Goal: Information Seeking & Learning: Learn about a topic

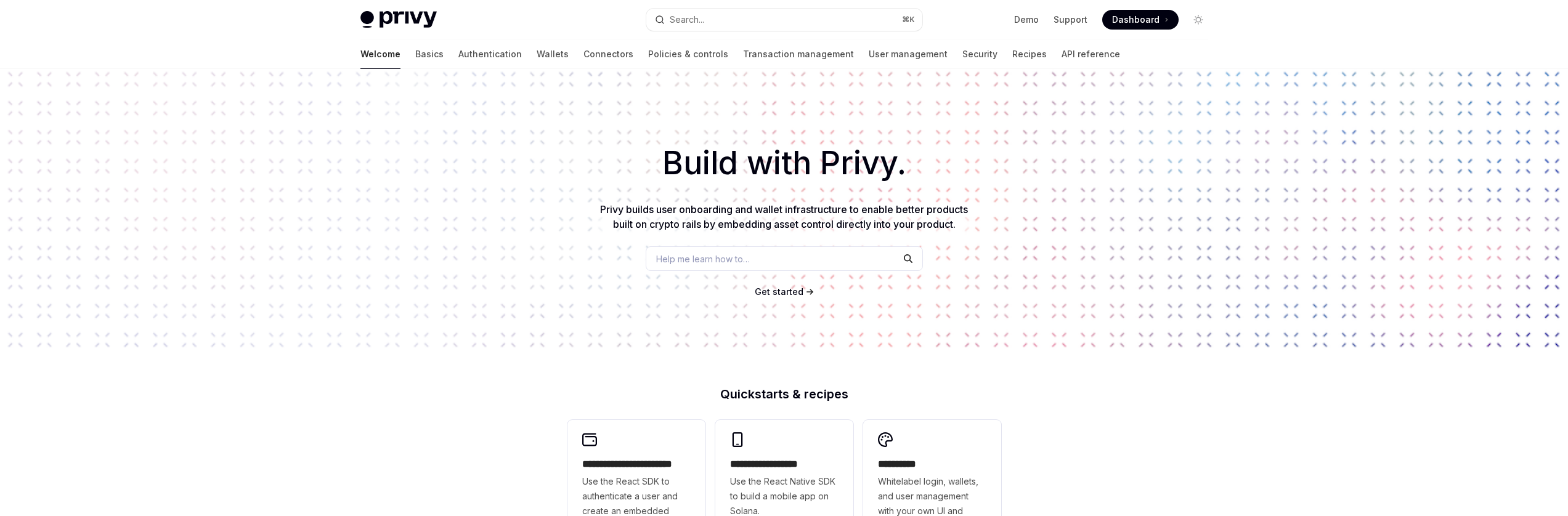
type textarea "*"
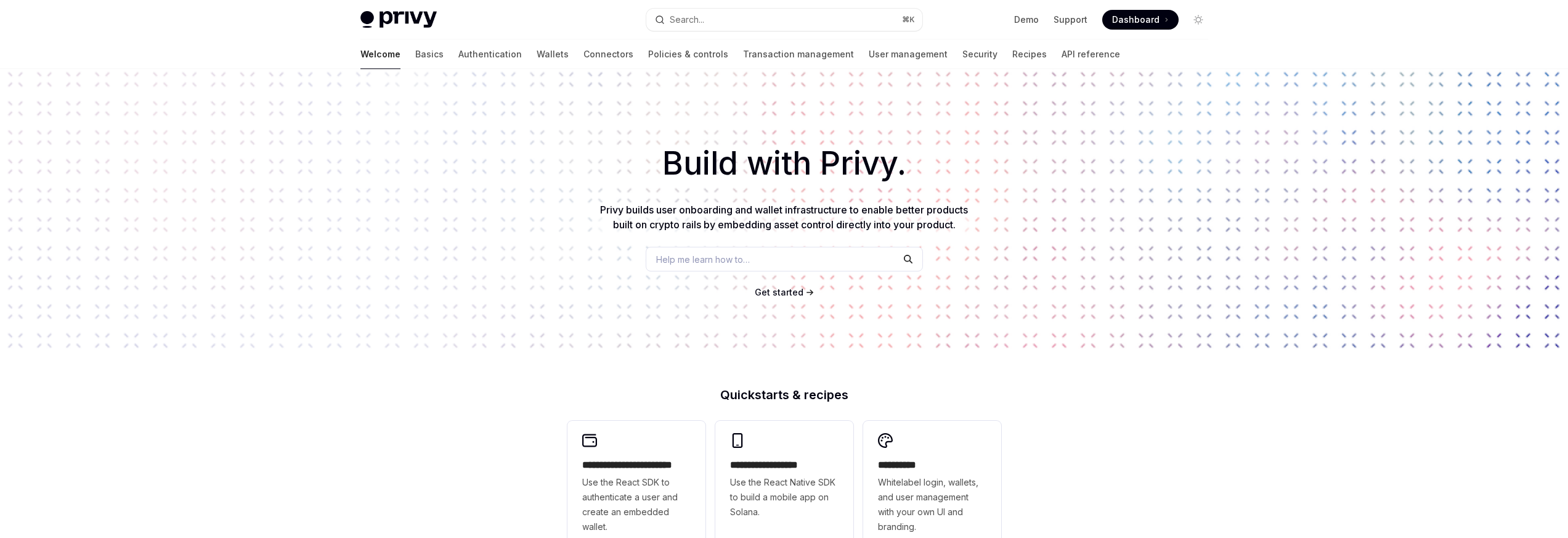
click at [704, 269] on div "Help me learn how to…" at bounding box center [784, 259] width 277 height 25
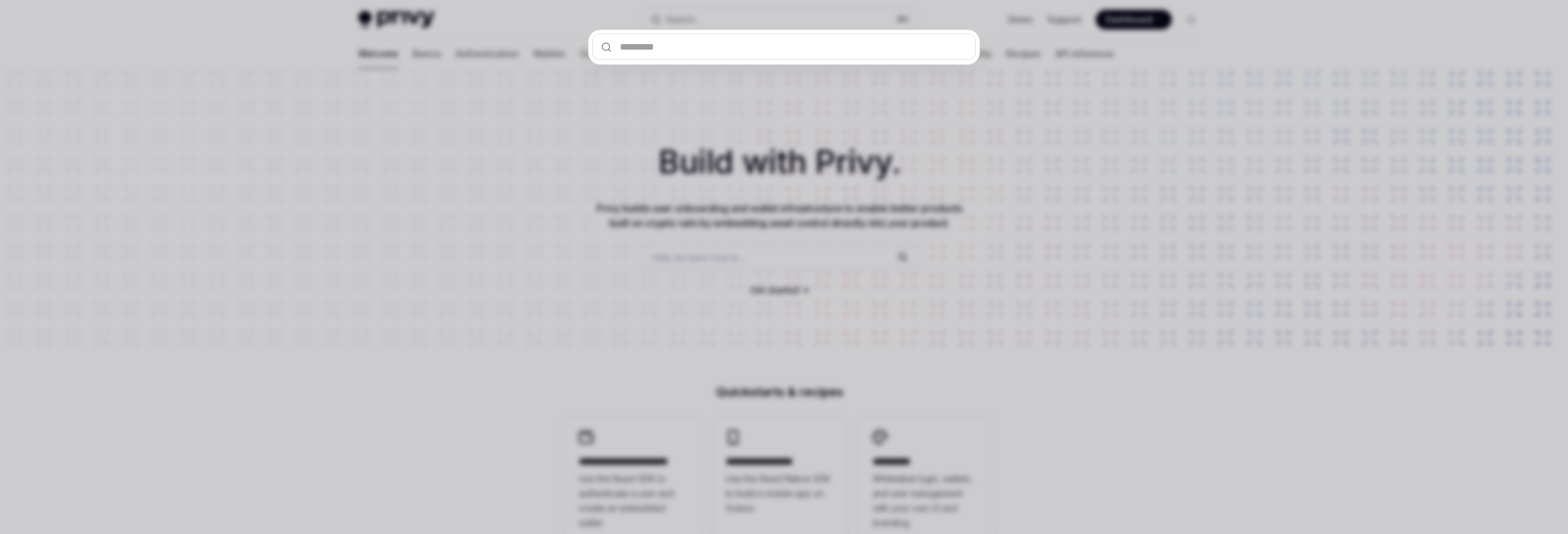
click at [699, 260] on div at bounding box center [784, 267] width 1568 height 534
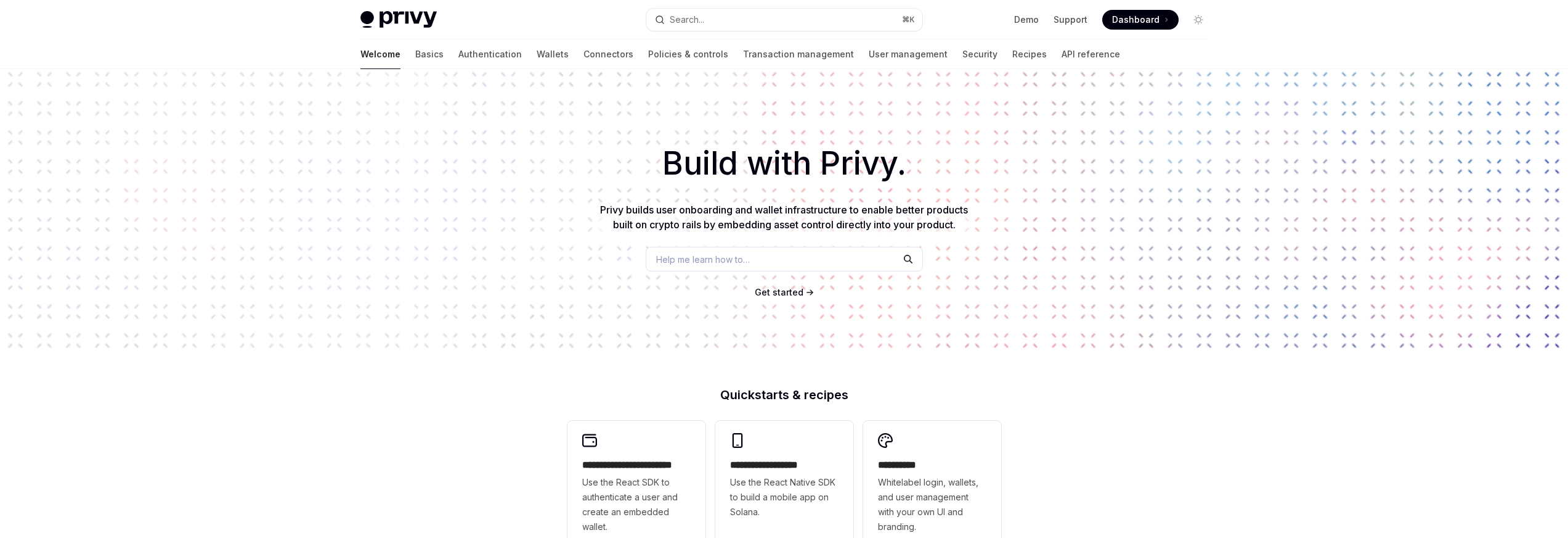
click at [697, 263] on span "Help me learn how to…" at bounding box center [703, 259] width 93 height 13
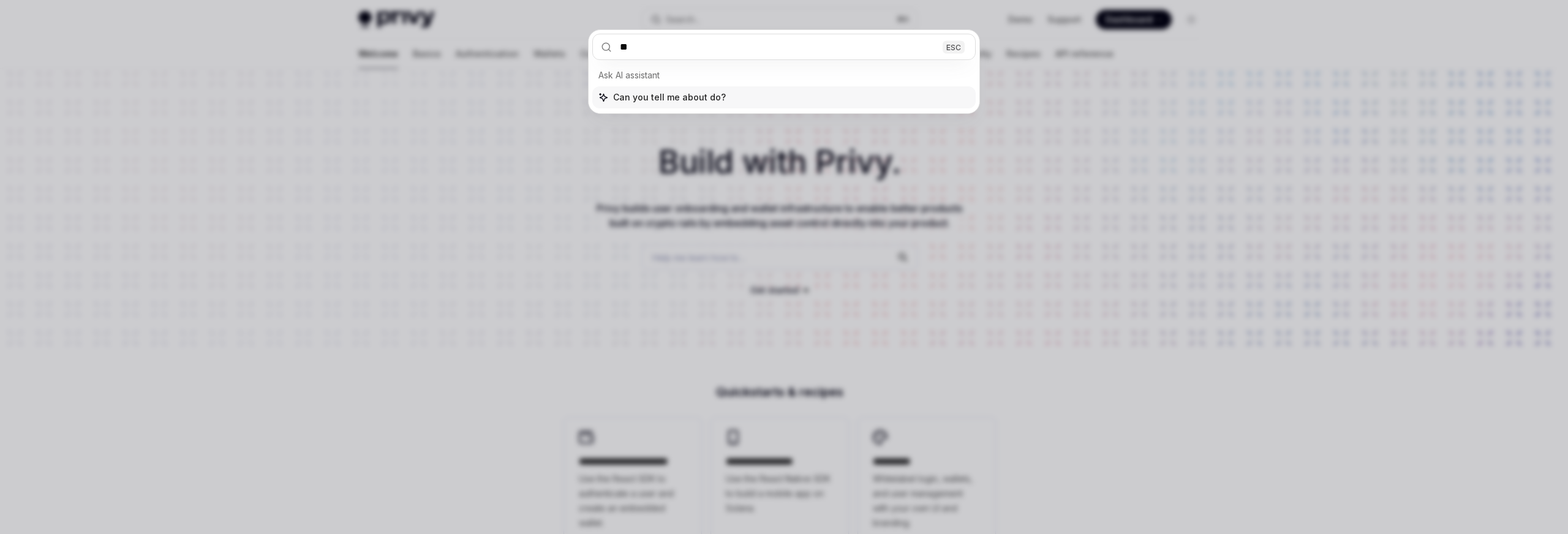
type input "*"
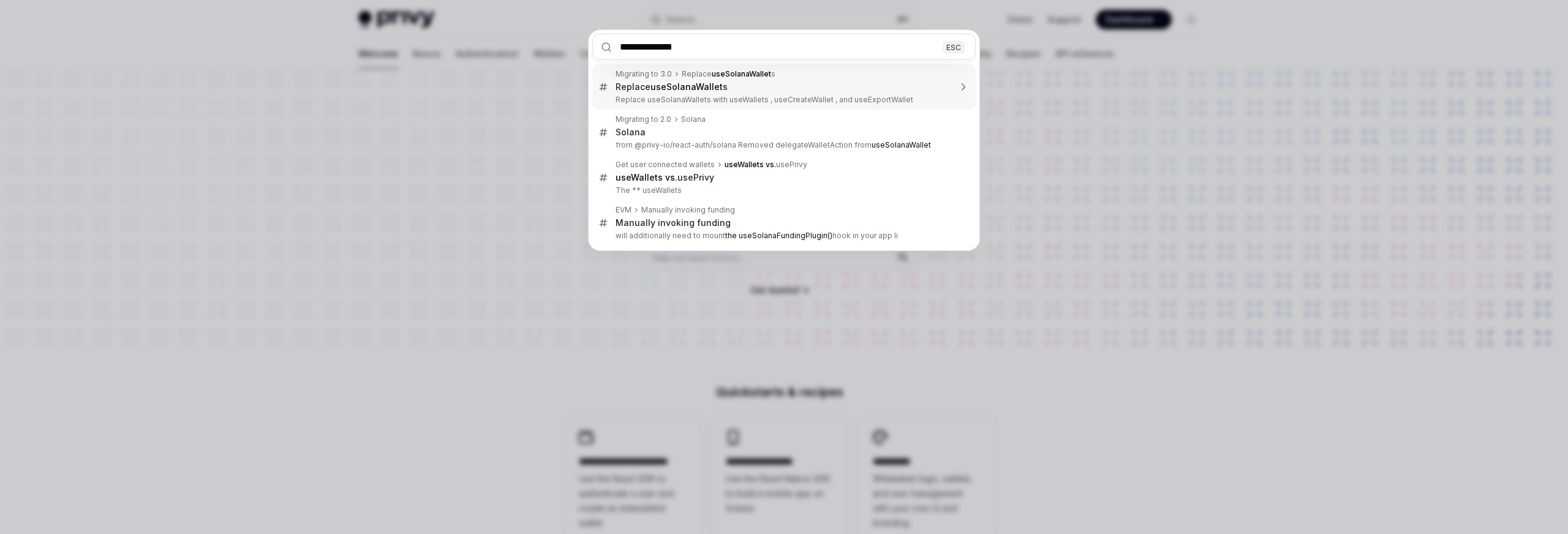
type input "**********"
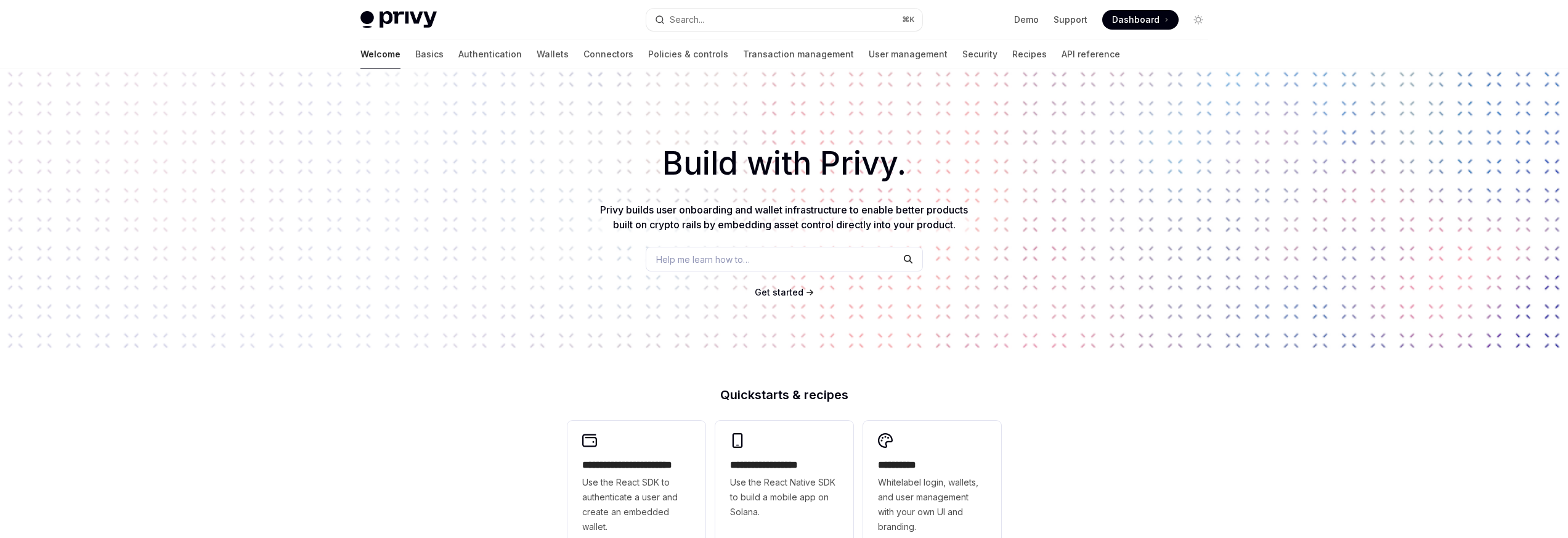
scroll to position [1111, 0]
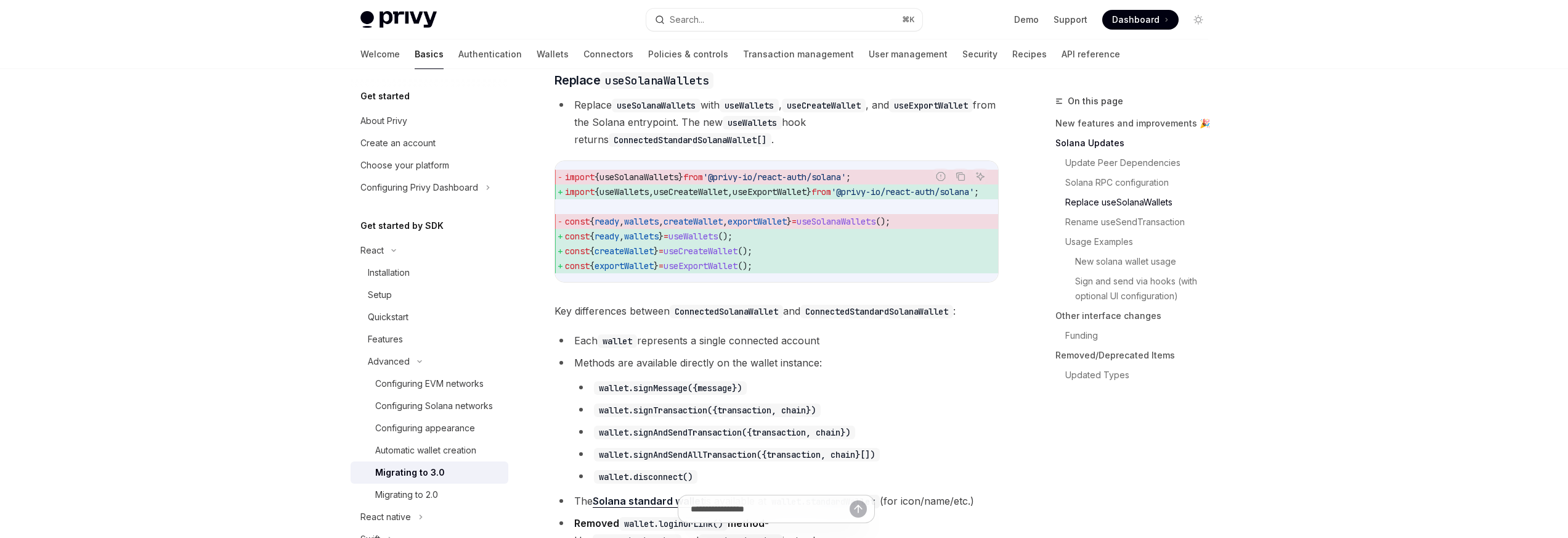
click at [645, 183] on span "useSolanaWallets" at bounding box center [638, 177] width 79 height 11
click at [635, 198] on span "useWallets" at bounding box center [624, 192] width 49 height 11
click at [720, 198] on span "useCreateWallet" at bounding box center [691, 192] width 74 height 11
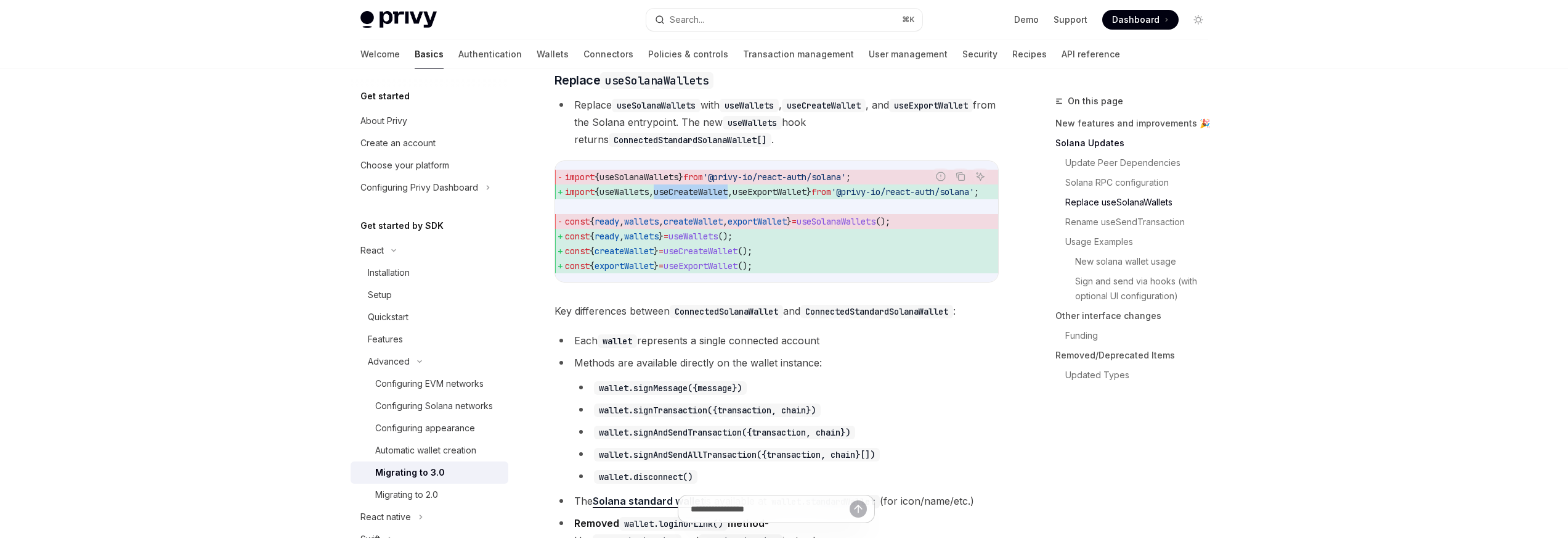
click at [720, 198] on span "useCreateWallet" at bounding box center [691, 192] width 74 height 11
click at [804, 198] on span "useExportWallet" at bounding box center [769, 192] width 74 height 11
drag, startPoint x: 607, startPoint y: 100, endPoint x: 750, endPoint y: 106, distance: 143.1
click at [747, 89] on h3 "​ Replace useSolanaWallets" at bounding box center [777, 80] width 444 height 18
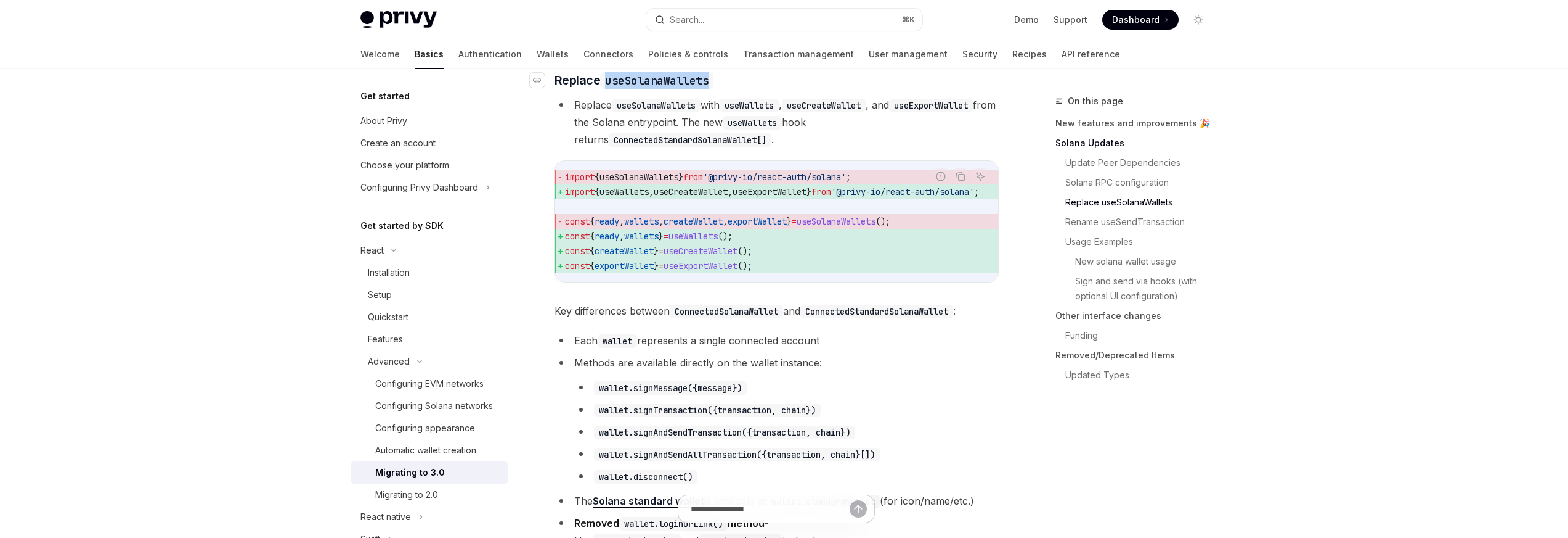
click at [803, 89] on h3 "​ Replace useSolanaWallets" at bounding box center [777, 80] width 444 height 18
click at [639, 185] on span "import { useSolanaWallets } from '@privy-io/react-auth/solana' ;" at bounding box center [786, 177] width 443 height 15
click at [865, 185] on span "import { useSolanaWallets } from '@privy-io/react-auth/solana' ;" at bounding box center [786, 177] width 443 height 15
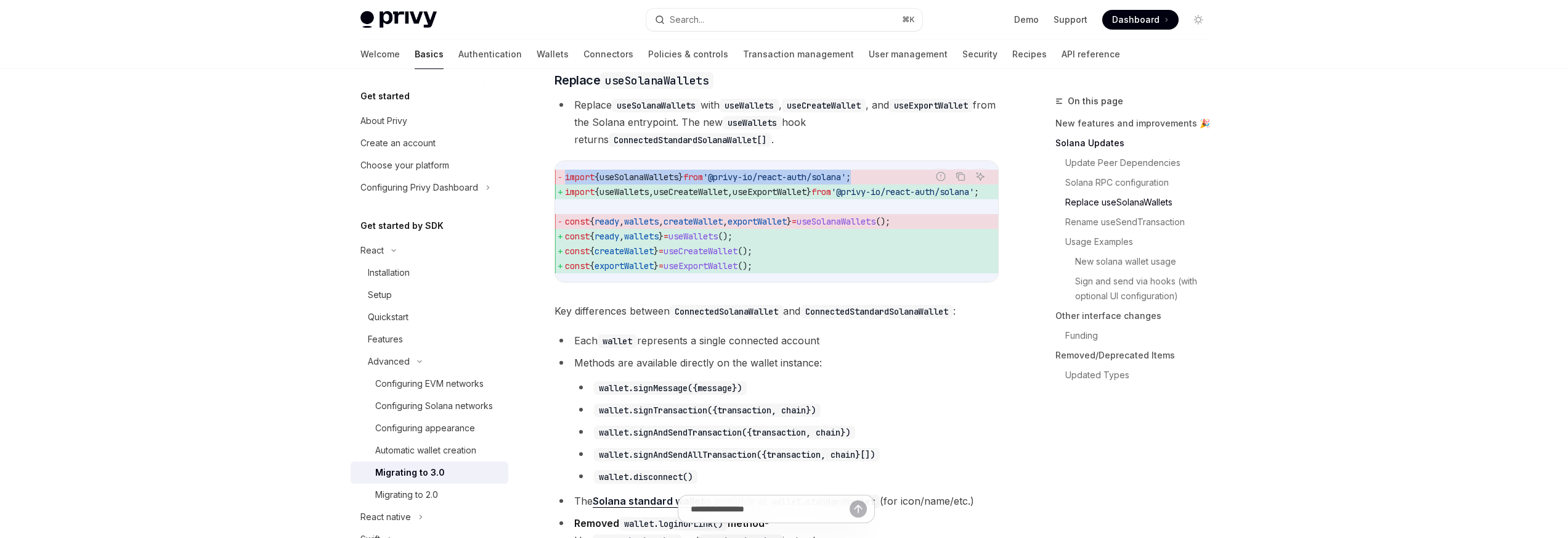
click at [865, 185] on span "import { useSolanaWallets } from '@privy-io/react-auth/solana' ;" at bounding box center [786, 177] width 443 height 15
click at [769, 198] on span "useExportWallet" at bounding box center [769, 192] width 74 height 11
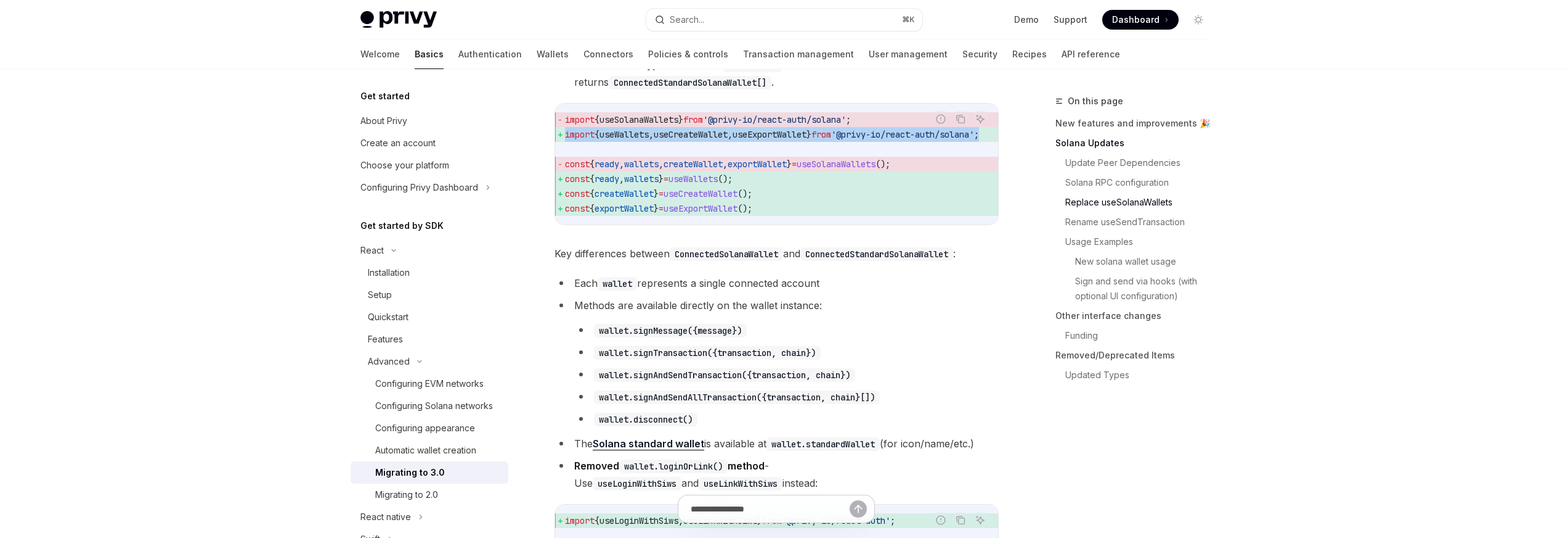
scroll to position [1246, 0]
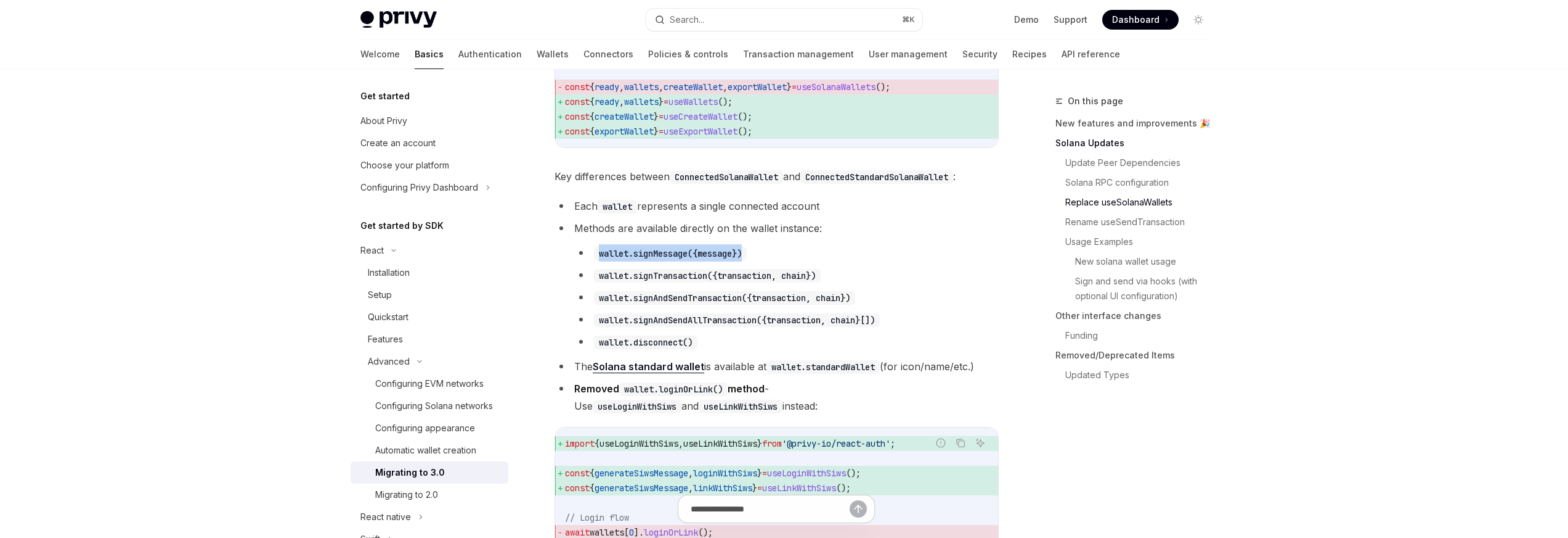
drag, startPoint x: 595, startPoint y: 280, endPoint x: 763, endPoint y: 285, distance: 168.1
click at [763, 261] on li "wallet.signMessage({message})" at bounding box center [787, 253] width 425 height 18
drag, startPoint x: 588, startPoint y: 301, endPoint x: 838, endPoint y: 303, distance: 250.0
click at [838, 284] on li "wallet.signTransaction({transaction, chain})" at bounding box center [787, 275] width 425 height 18
click at [802, 311] on ul "wallet.signMessage({message}) wallet.signTransaction({transaction, chain}) wall…" at bounding box center [787, 297] width 425 height 106
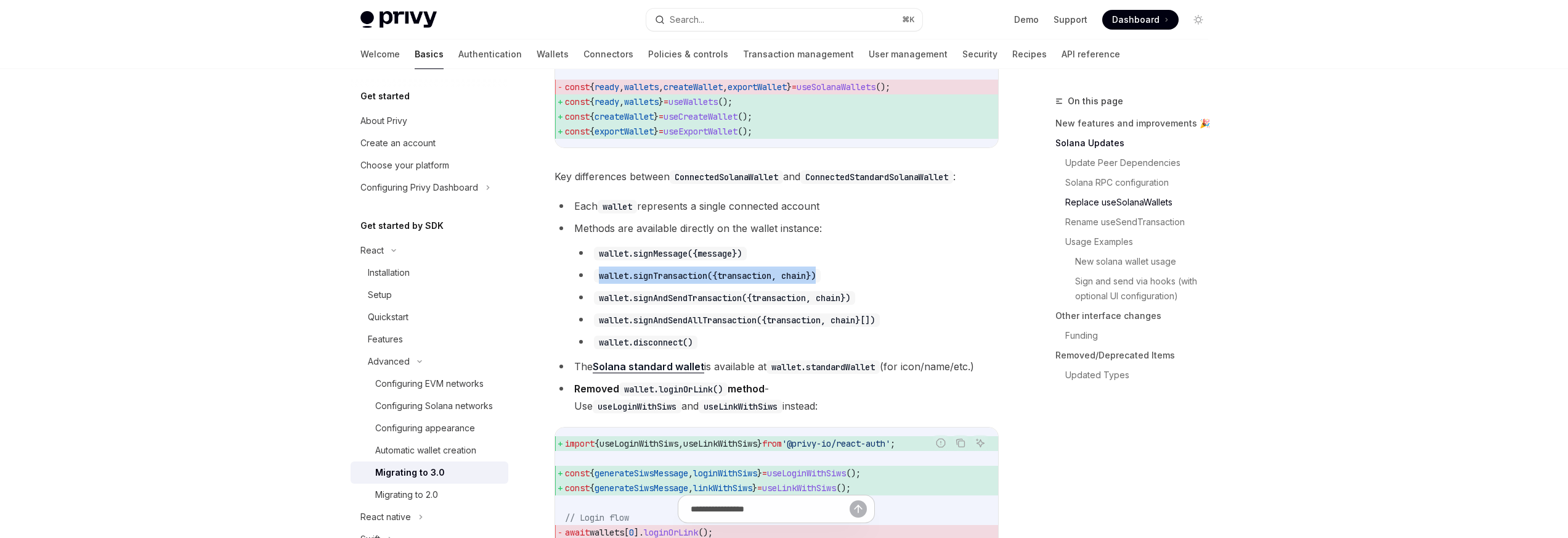
drag, startPoint x: 825, startPoint y: 305, endPoint x: 595, endPoint y: 297, distance: 230.1
click at [595, 283] on code "wallet.signTransaction({transaction, chain})" at bounding box center [707, 275] width 227 height 14
click at [595, 305] on code "wallet.signAndSendTransaction({transaction, chain})" at bounding box center [725, 298] width 261 height 14
drag, startPoint x: 595, startPoint y: 324, endPoint x: 863, endPoint y: 327, distance: 268.0
click at [855, 305] on code "wallet.signAndSendTransaction({transaction, chain})" at bounding box center [725, 298] width 261 height 14
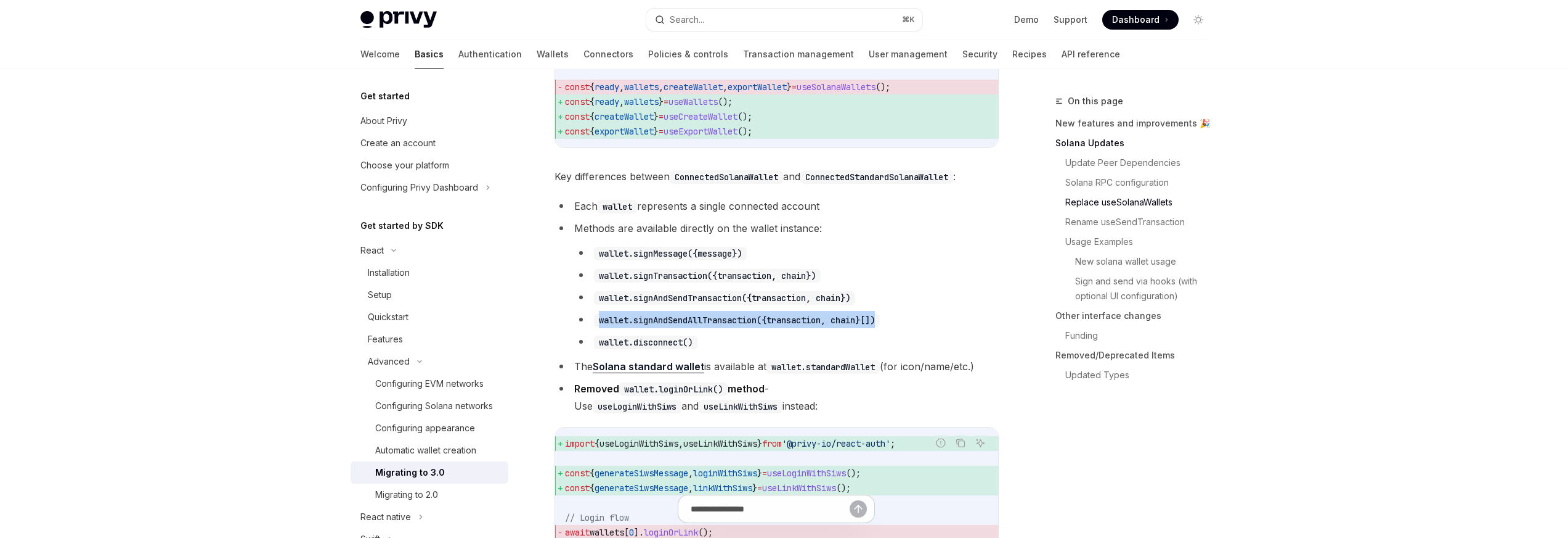
drag, startPoint x: 593, startPoint y: 345, endPoint x: 915, endPoint y: 351, distance: 322.1
click at [915, 328] on li "wallet.signAndSendAllTransaction({transaction, chain}[])" at bounding box center [787, 319] width 425 height 18
drag, startPoint x: 596, startPoint y: 368, endPoint x: 691, endPoint y: 369, distance: 95.0
click at [675, 349] on code "wallet.disconnect()" at bounding box center [645, 342] width 103 height 14
click at [693, 349] on code "wallet.disconnect()" at bounding box center [645, 342] width 103 height 14
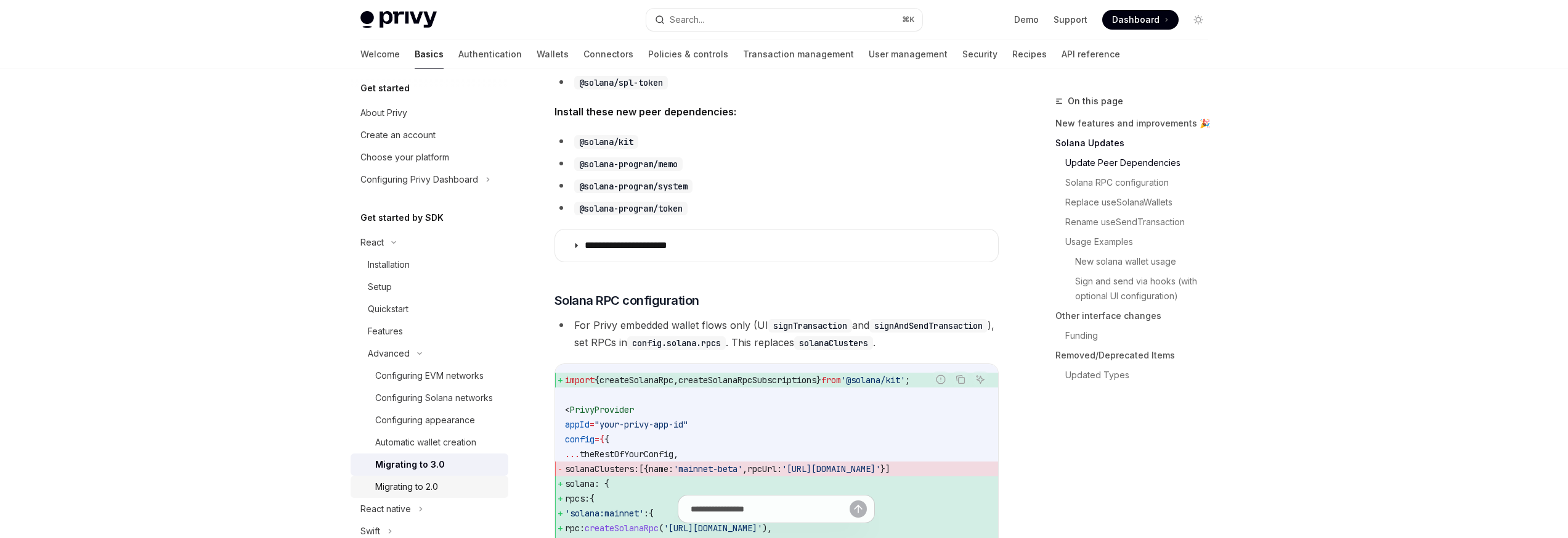
scroll to position [21, 0]
click at [431, 481] on div "Migrating to 2.0" at bounding box center [406, 473] width 63 height 15
type textarea "*"
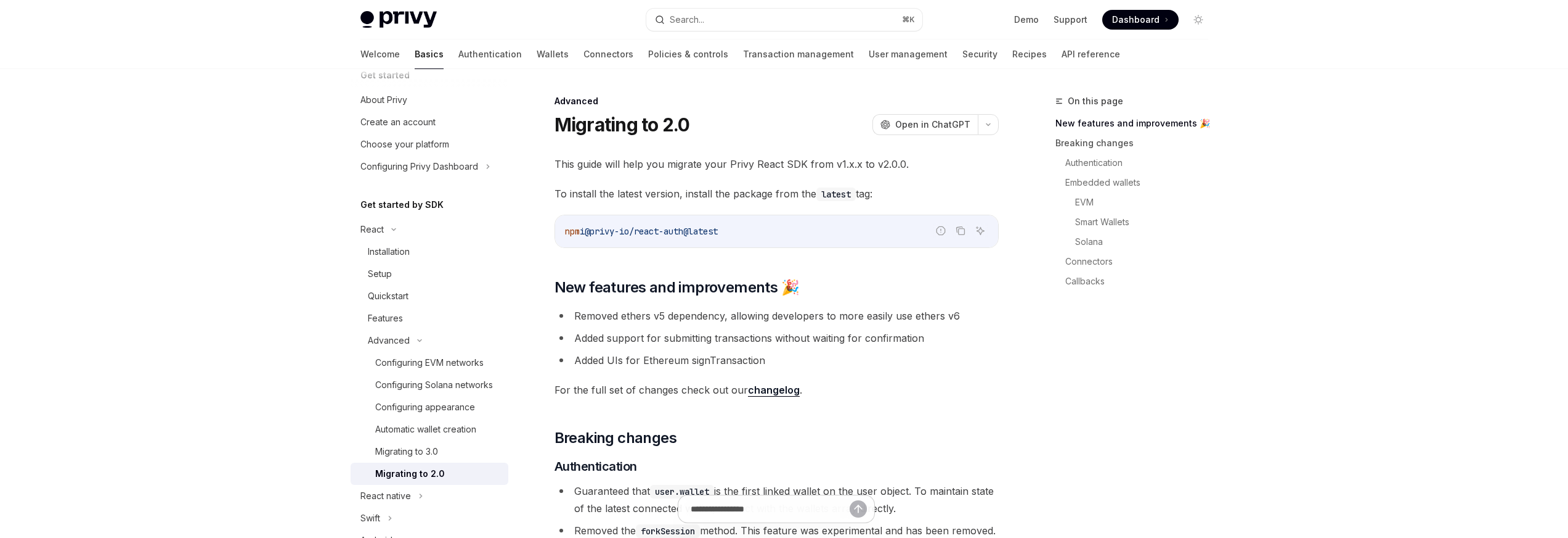
click at [928, 333] on li "Added support for submitting transactions without waiting for confirmation" at bounding box center [777, 338] width 444 height 18
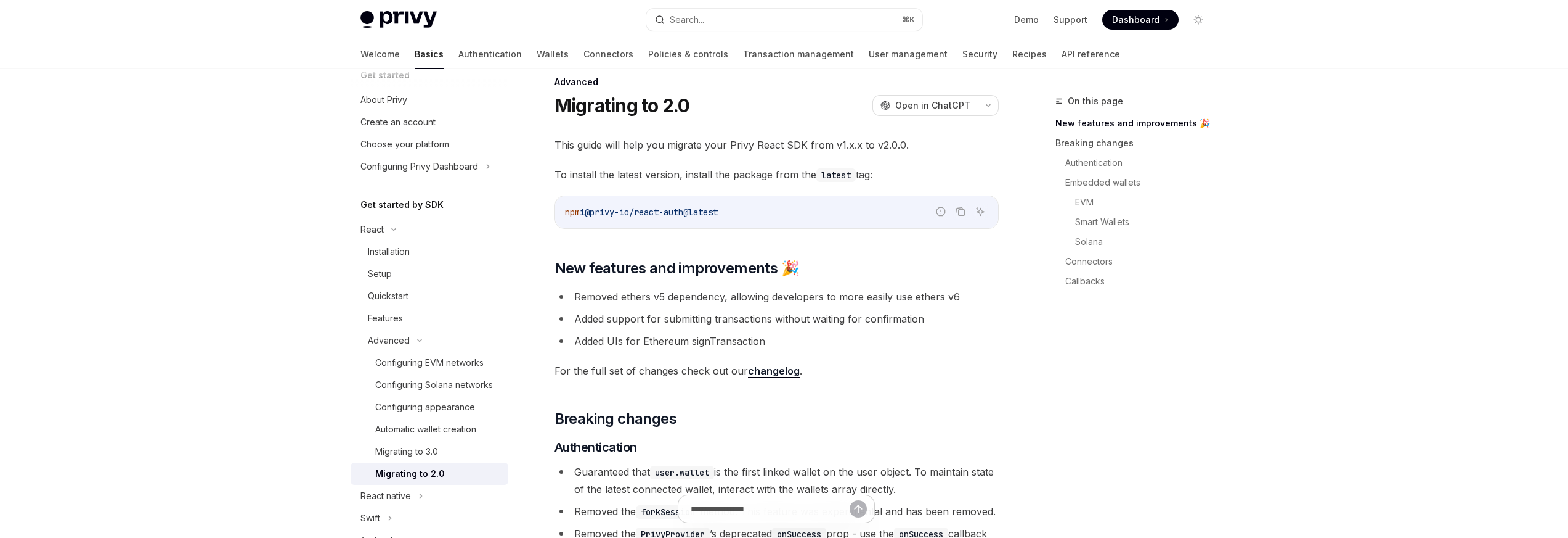
scroll to position [641, 0]
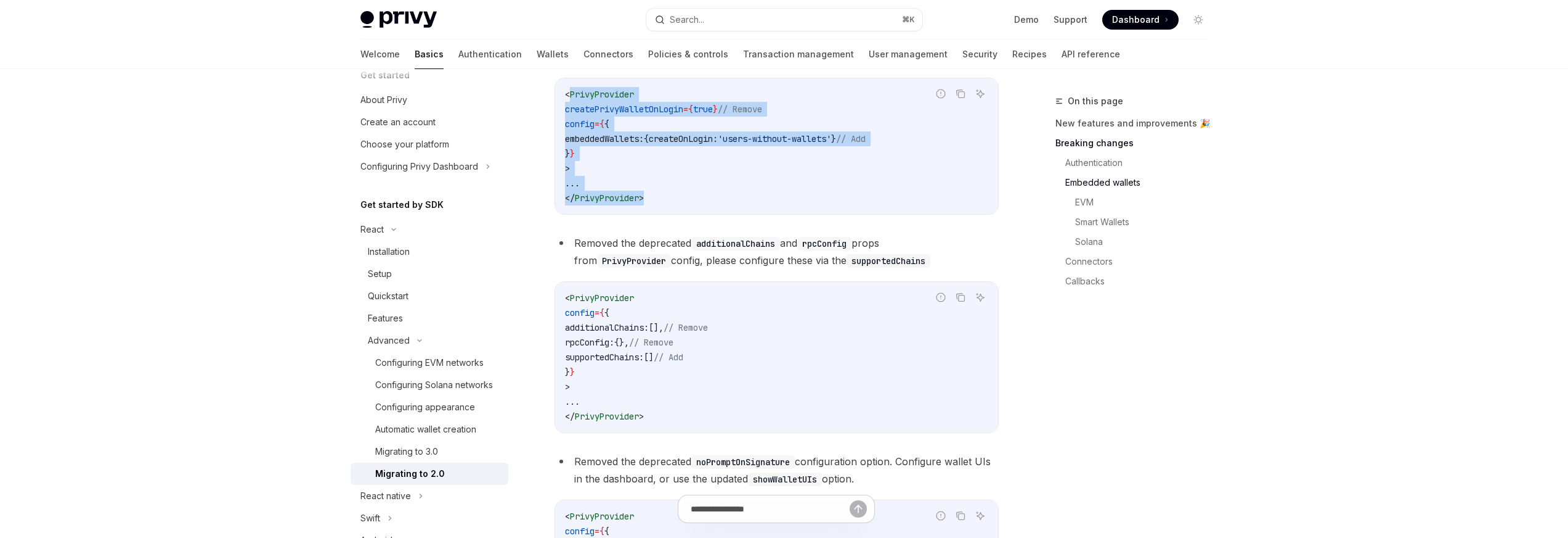
drag, startPoint x: 567, startPoint y: 112, endPoint x: 688, endPoint y: 213, distance: 157.6
click at [688, 205] on code "< PrivyProvider createPrivyWalletOnLogin = { true } // Remove config = { { embe…" at bounding box center [777, 146] width 423 height 118
drag, startPoint x: 684, startPoint y: 217, endPoint x: 561, endPoint y: 108, distance: 164.3
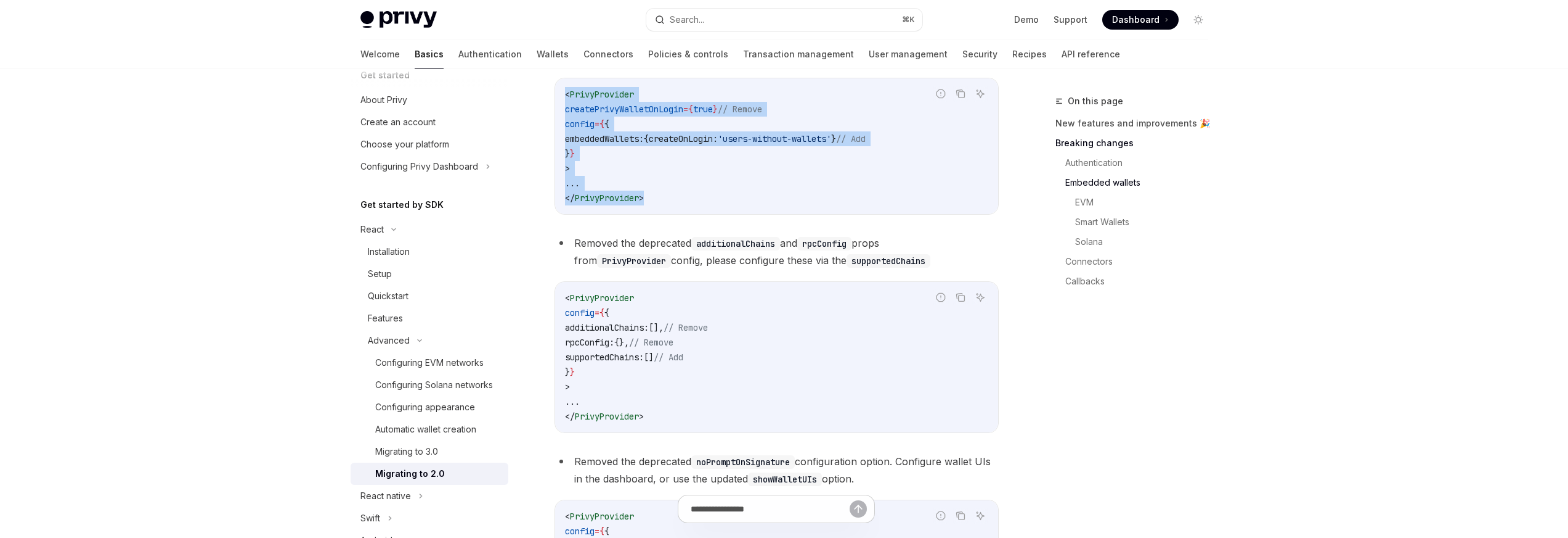
click at [561, 108] on div "< PrivyProvider createPrivyWalletOnLogin = { true } // Remove config = { { embe…" at bounding box center [777, 146] width 443 height 136
drag, startPoint x: 561, startPoint y: 108, endPoint x: 664, endPoint y: 217, distance: 150.0
click at [664, 214] on div "< PrivyProvider createPrivyWalletOnLogin = { true } // Remove config = { { embe…" at bounding box center [777, 146] width 443 height 136
click at [664, 205] on code "< PrivyProvider createPrivyWalletOnLogin = { true } // Remove config = { { embe…" at bounding box center [777, 146] width 423 height 118
drag, startPoint x: 684, startPoint y: 218, endPoint x: 560, endPoint y: 107, distance: 166.4
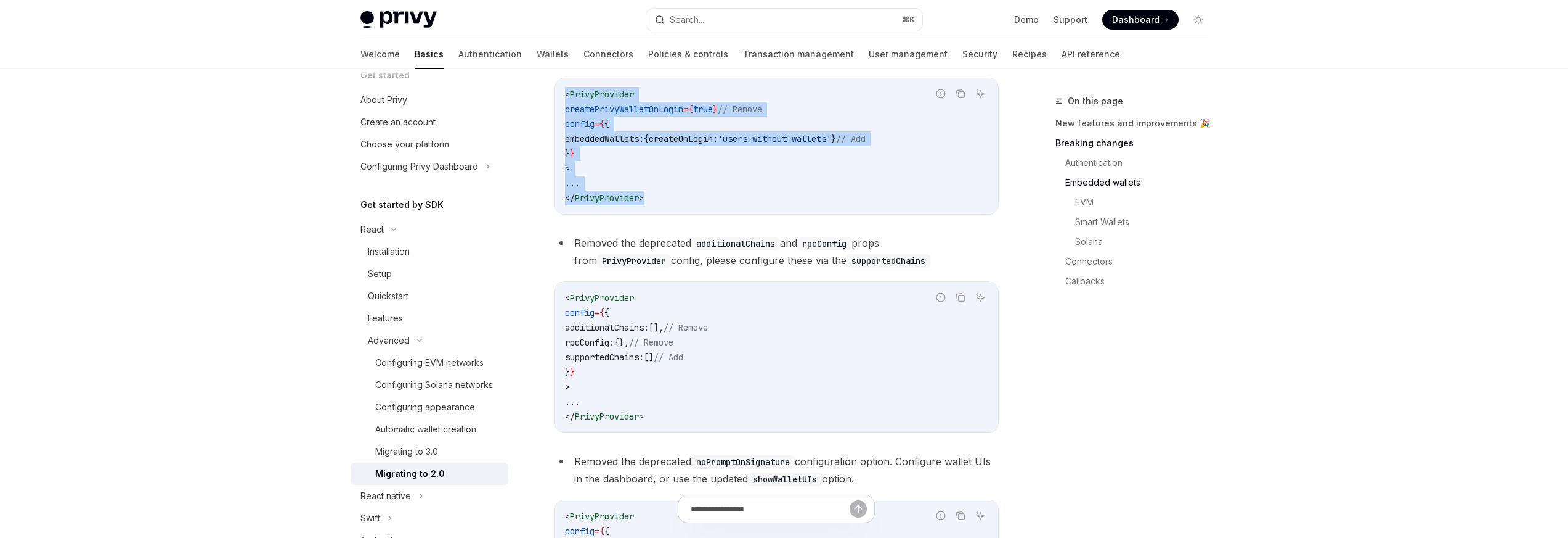
click at [560, 107] on div "< PrivyProvider createPrivyWalletOnLogin = { true } // Remove config = { { embe…" at bounding box center [777, 146] width 443 height 136
click at [560, 109] on div "< PrivyProvider createPrivyWalletOnLogin = { true } // Remove config = { { embe…" at bounding box center [777, 146] width 443 height 136
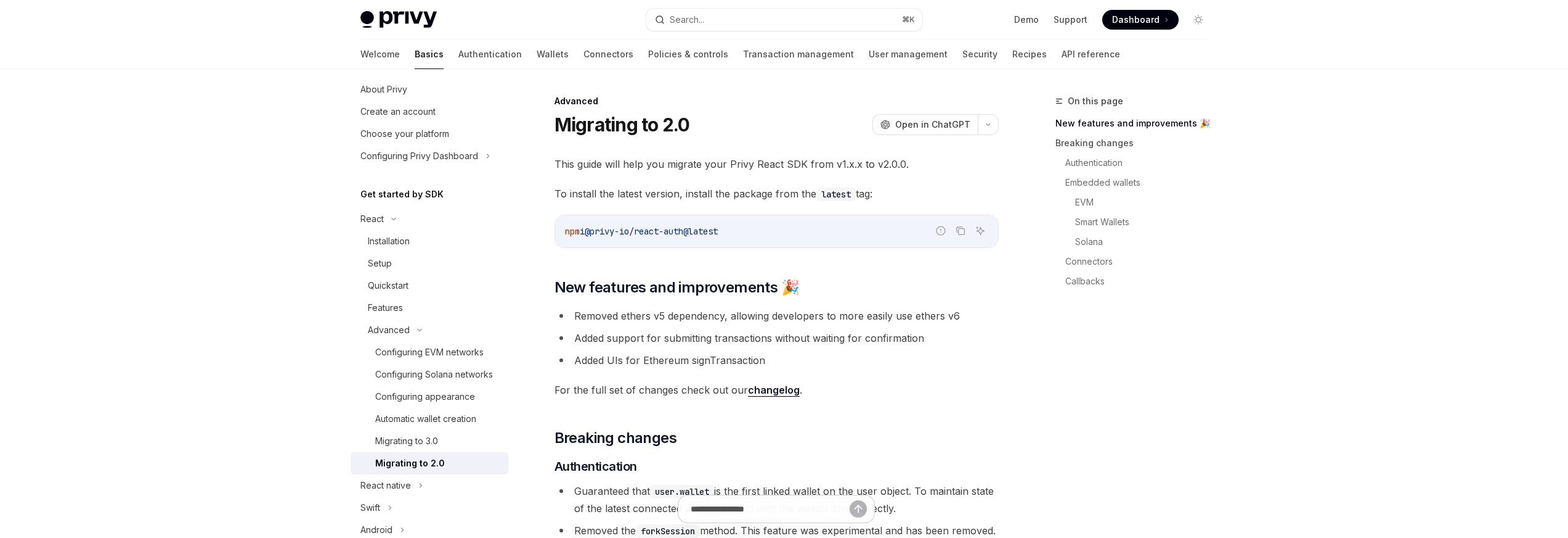
scroll to position [0, 0]
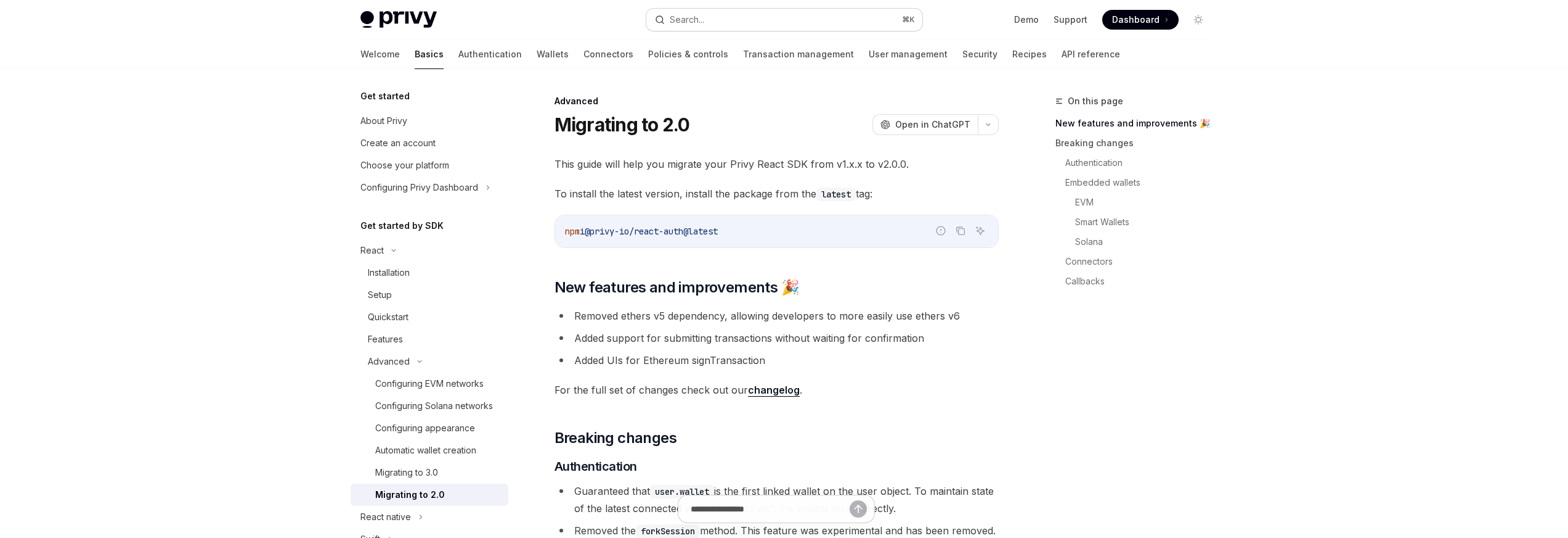
click at [756, 18] on button "Search... ⌘ K" at bounding box center [784, 19] width 276 height 22
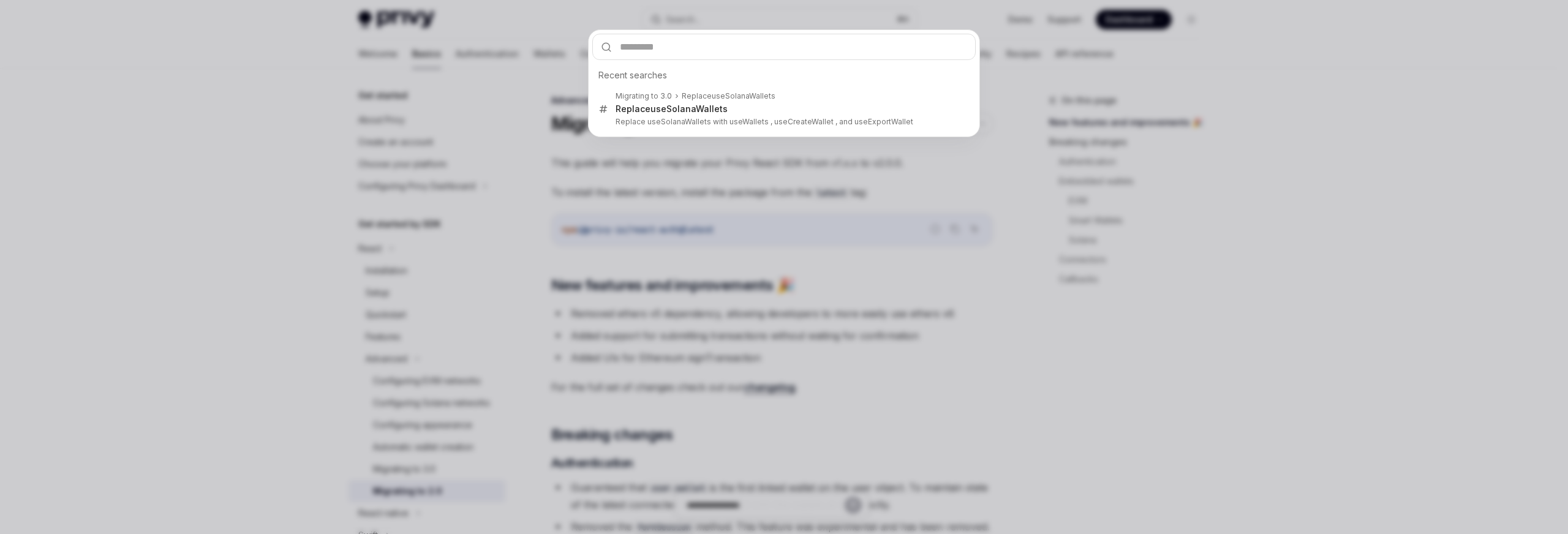
click at [427, 232] on div "Recent searches Migrating to 3.0 Replace useSolanaWall ets Replace useSolanaWal…" at bounding box center [784, 267] width 1568 height 534
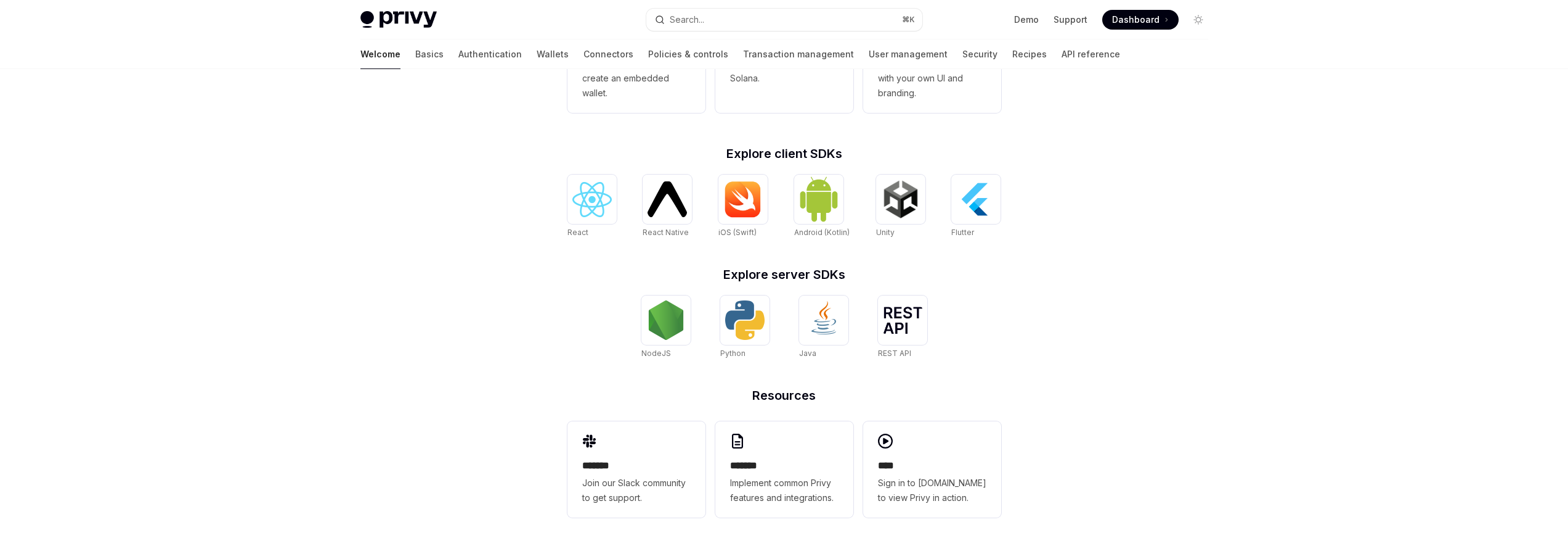
scroll to position [425, 0]
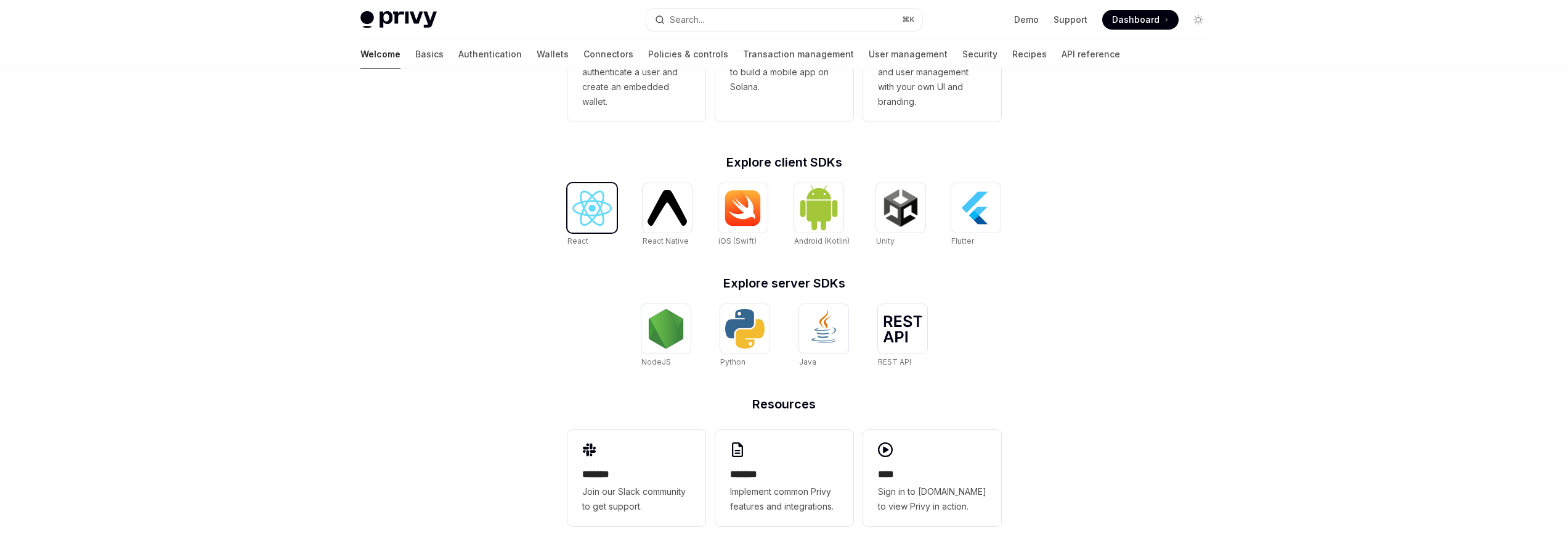
click at [583, 222] on img at bounding box center [592, 208] width 40 height 35
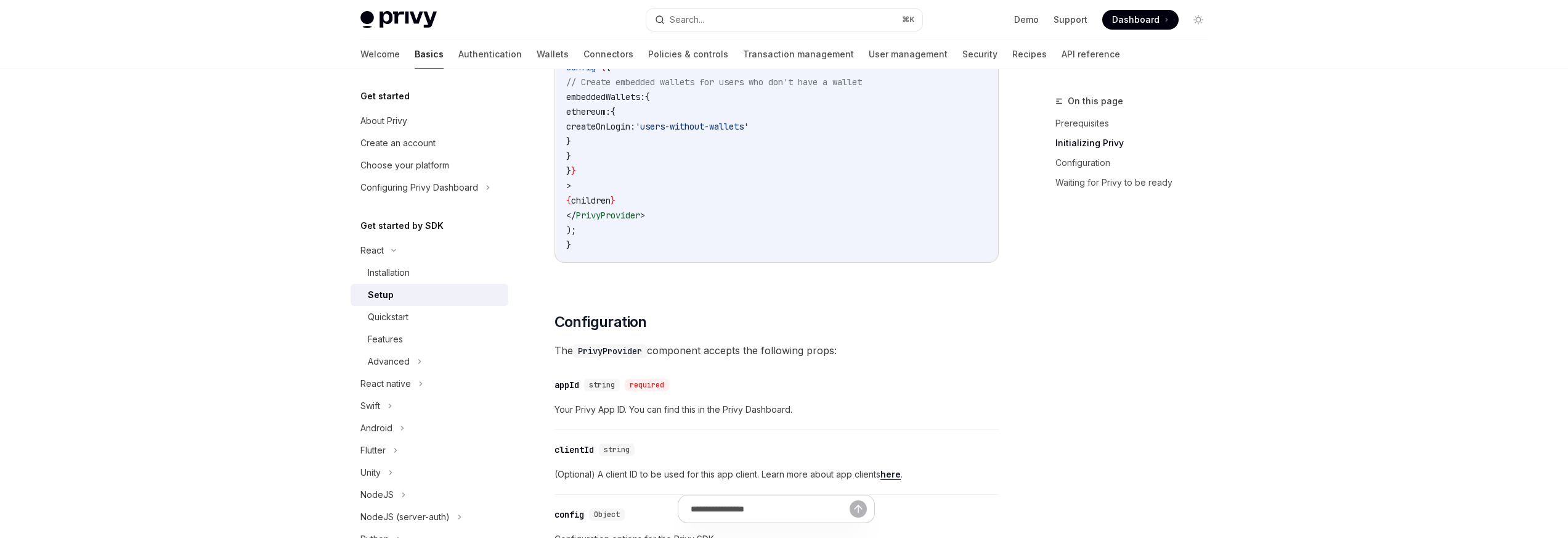
scroll to position [753, 0]
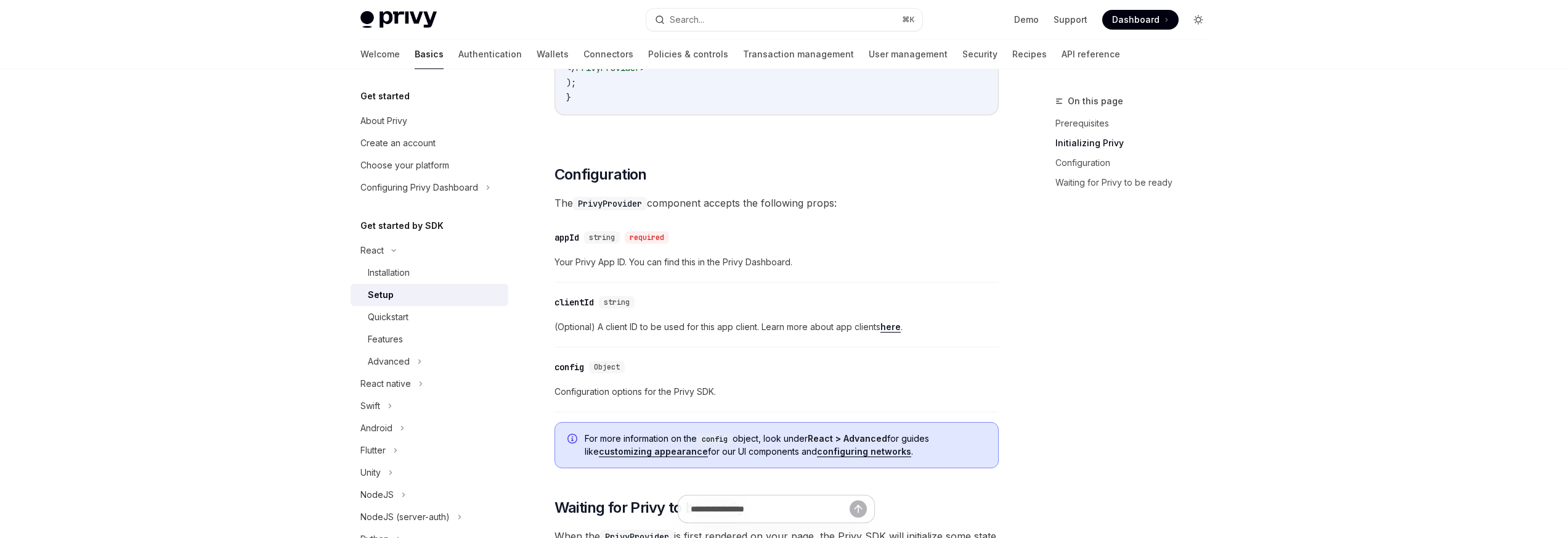
click at [1201, 26] on button "Toggle dark mode" at bounding box center [1199, 19] width 19 height 19
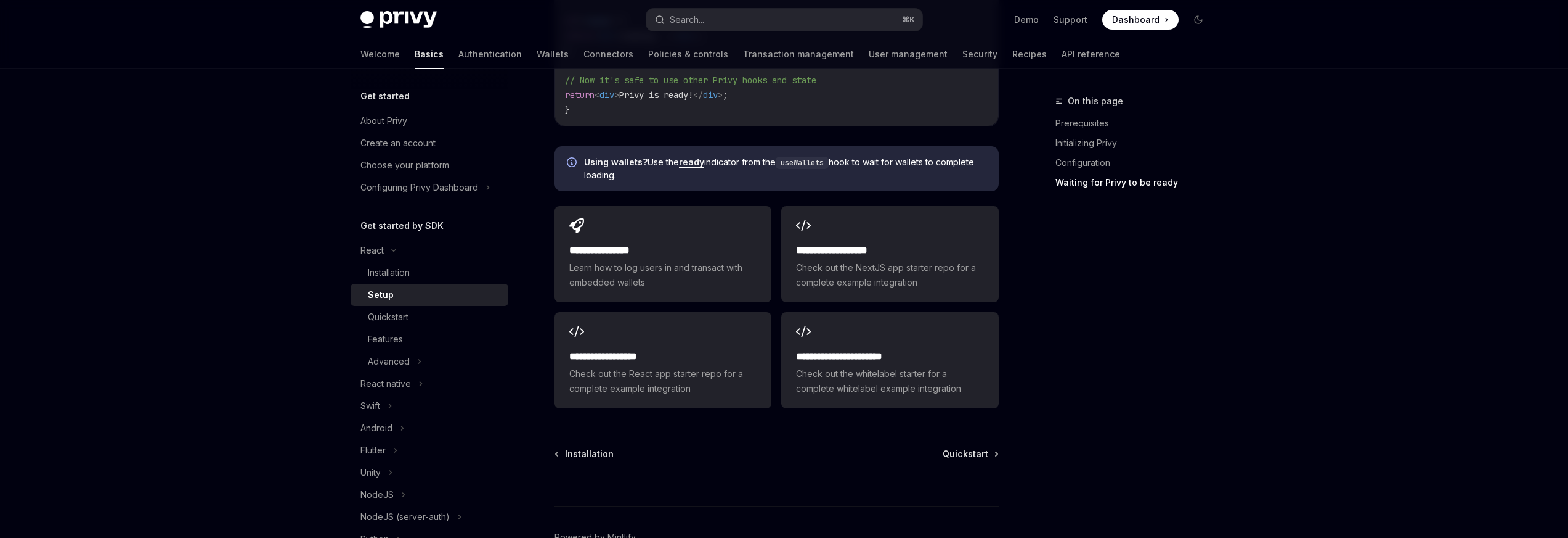
scroll to position [1518, 0]
click at [799, 169] on code "useWallets" at bounding box center [803, 166] width 53 height 12
click at [829, 164] on code "useWallets" at bounding box center [803, 166] width 53 height 12
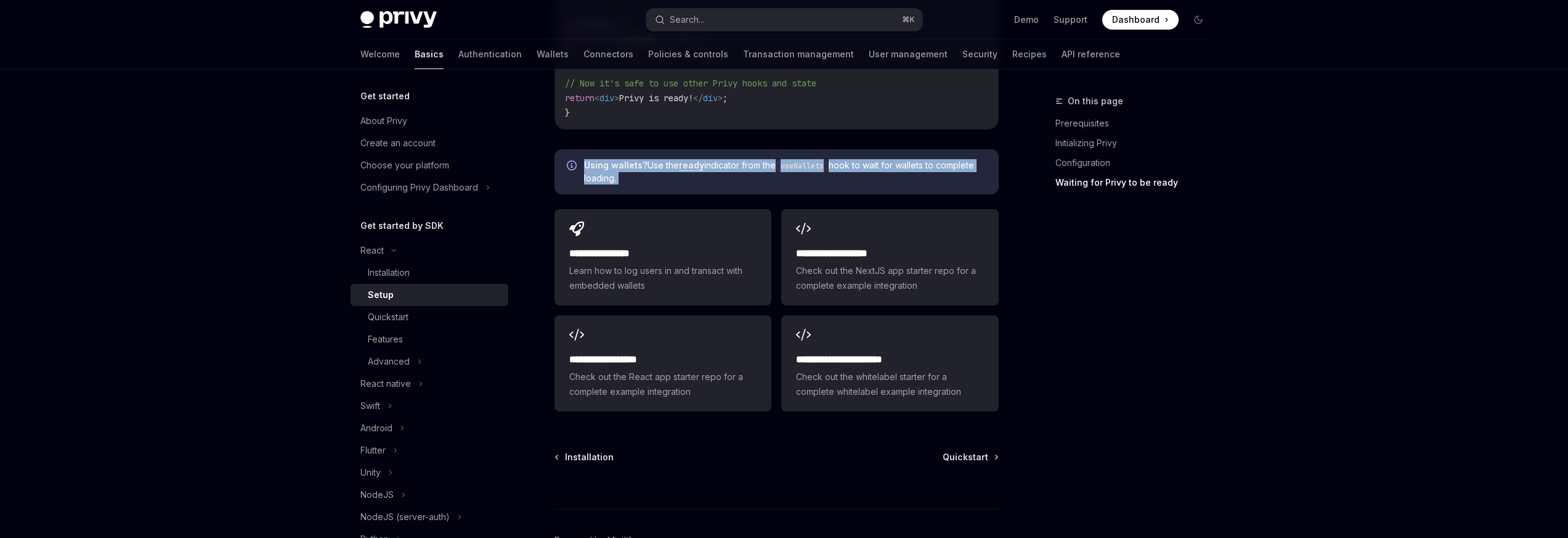
click at [829, 164] on code "useWallets" at bounding box center [803, 166] width 53 height 12
click at [890, 159] on span "Using wallets? Use the ready indicator from the useWallets hook to wait for wal…" at bounding box center [786, 172] width 403 height 25
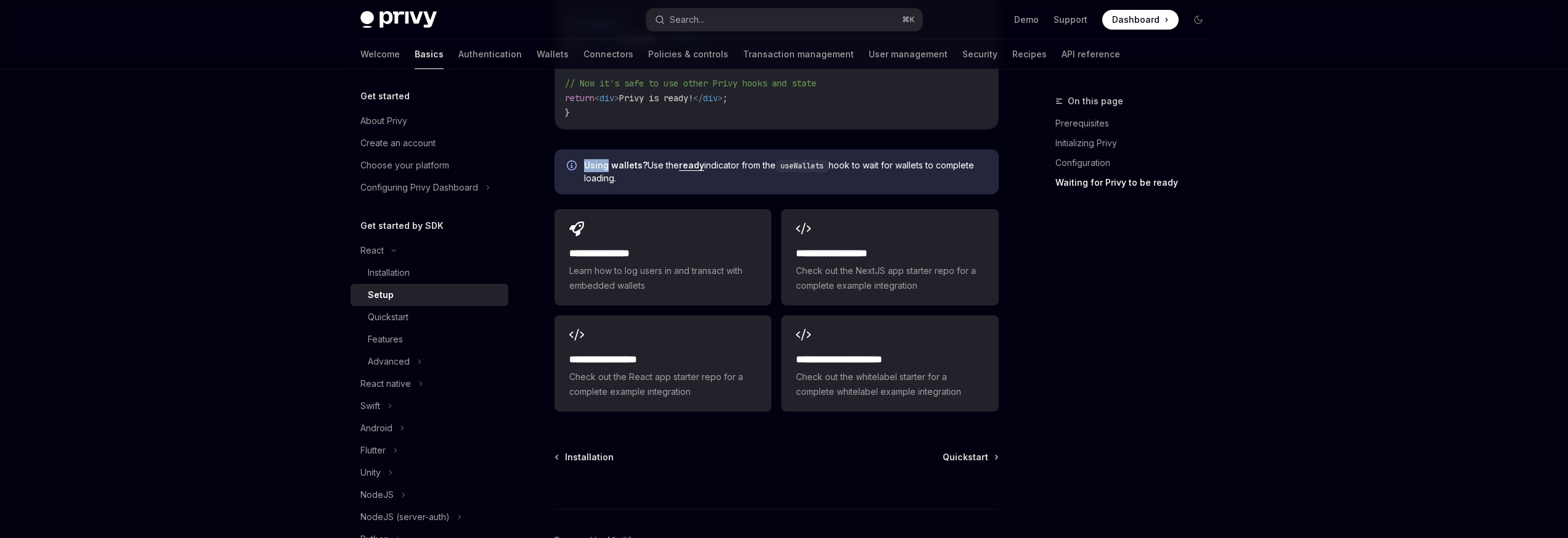
click at [890, 159] on span "Using wallets? Use the ready indicator from the useWallets hook to wait for wal…" at bounding box center [786, 172] width 403 height 25
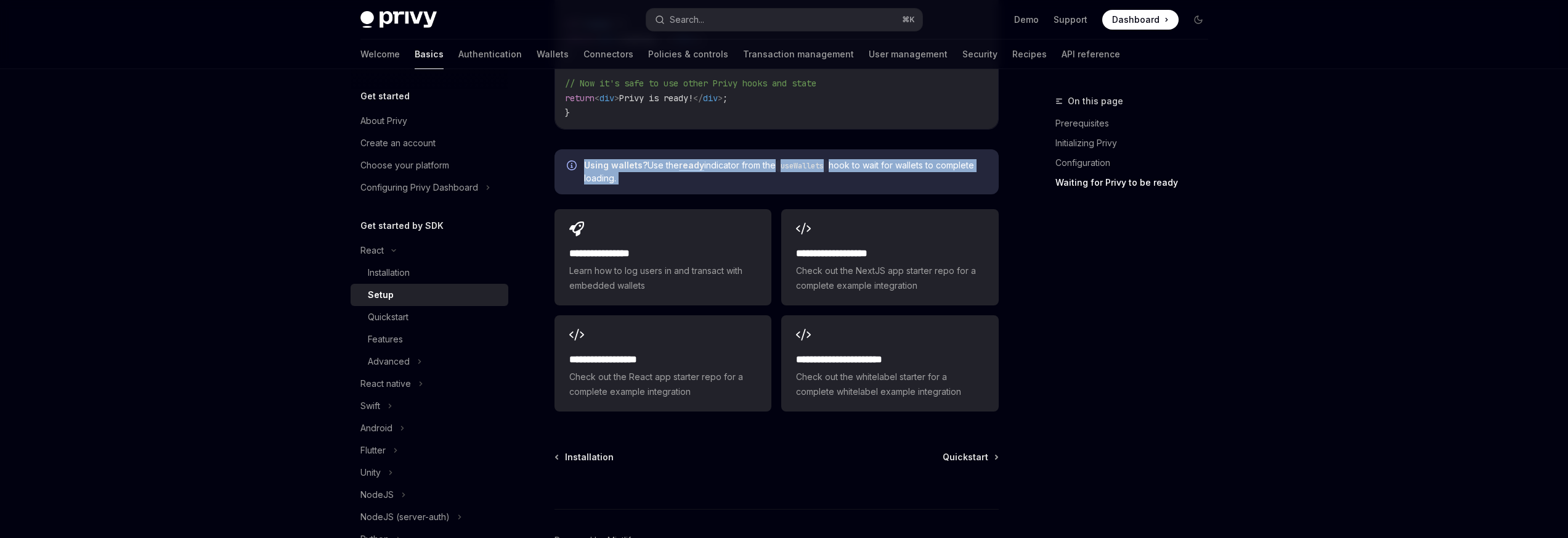
click at [890, 159] on span "Using wallets? Use the ready indicator from the useWallets hook to wait for wal…" at bounding box center [786, 172] width 403 height 25
click at [812, 162] on code "useWallets" at bounding box center [803, 166] width 53 height 12
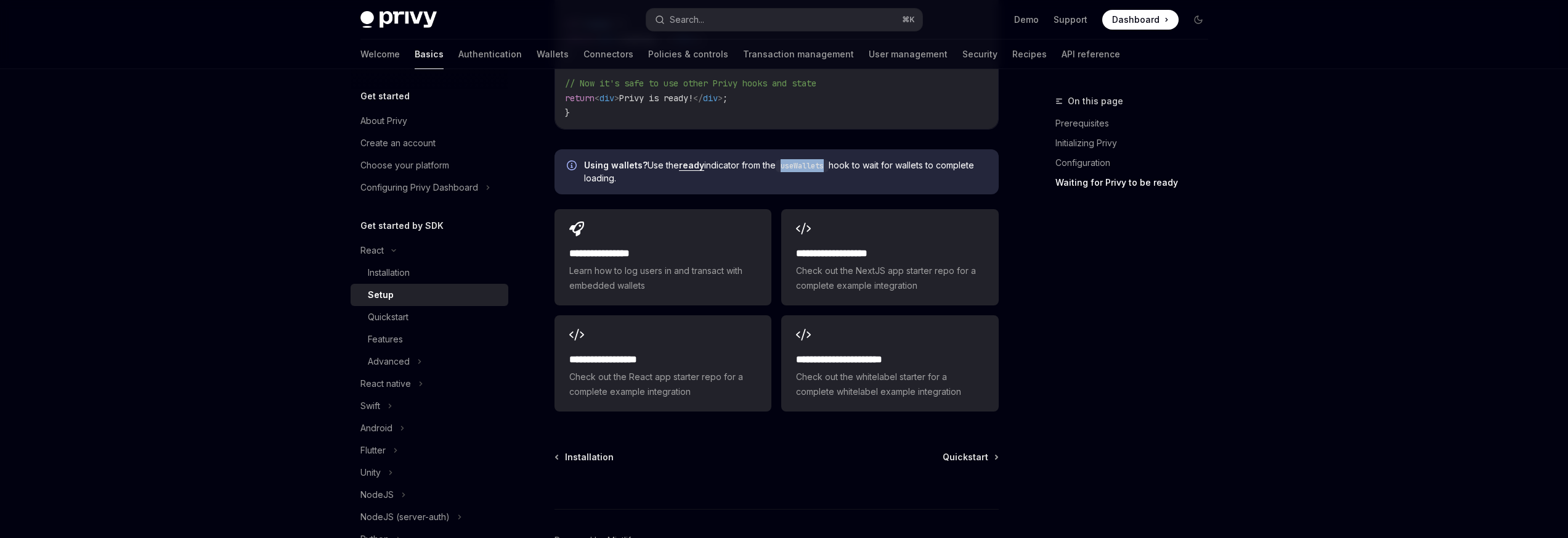
click at [812, 162] on code "useWallets" at bounding box center [803, 166] width 53 height 12
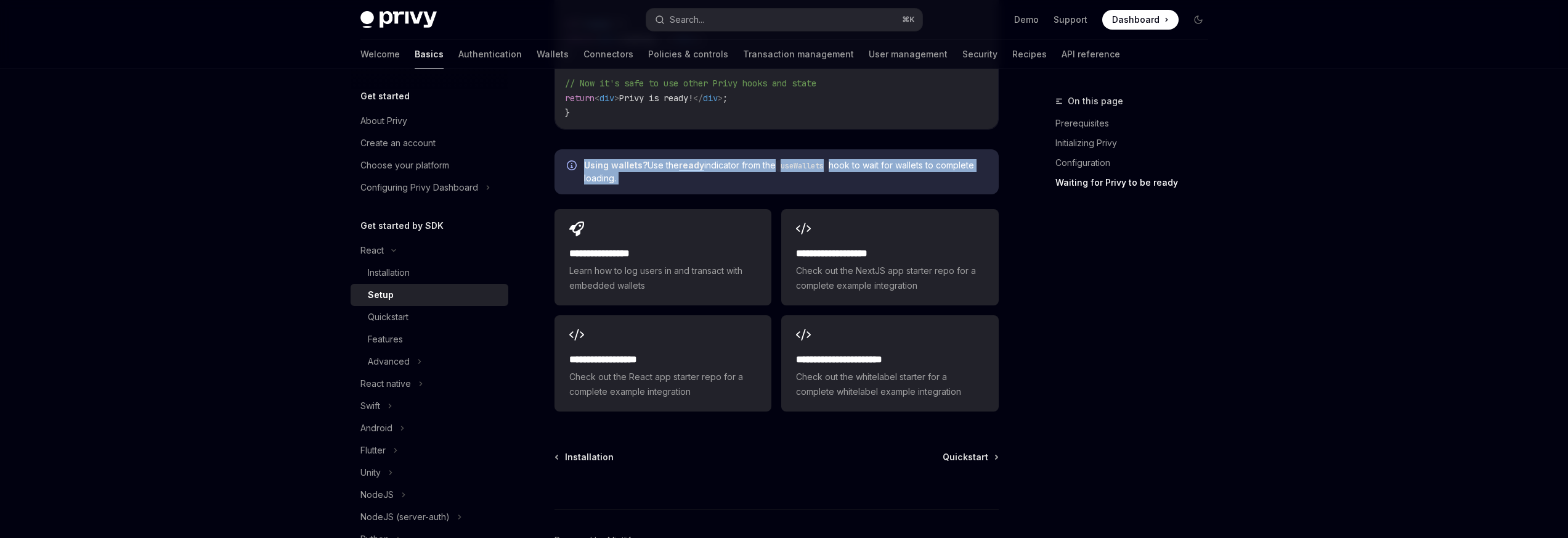
click at [812, 162] on code "useWallets" at bounding box center [803, 166] width 53 height 12
click at [838, 164] on span "Using wallets? Use the ready indicator from the useWallets hook to wait for wal…" at bounding box center [786, 172] width 403 height 25
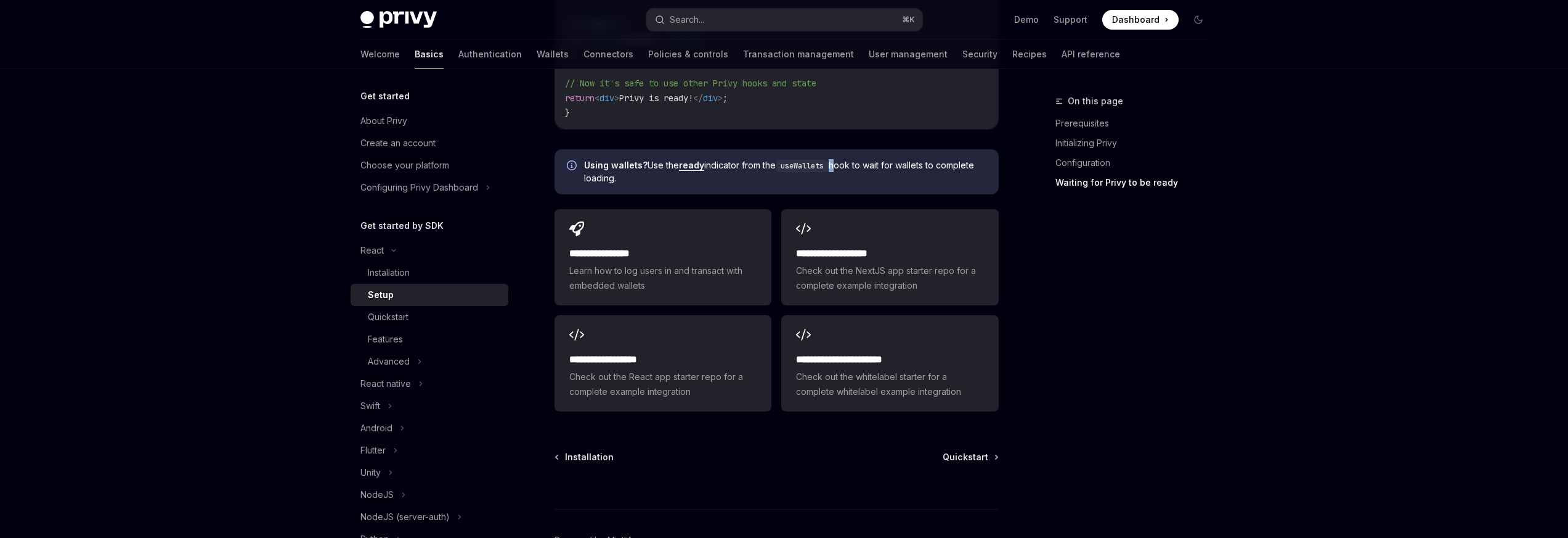
click at [838, 164] on span "Using wallets? Use the ready indicator from the useWallets hook to wait for wal…" at bounding box center [786, 172] width 403 height 25
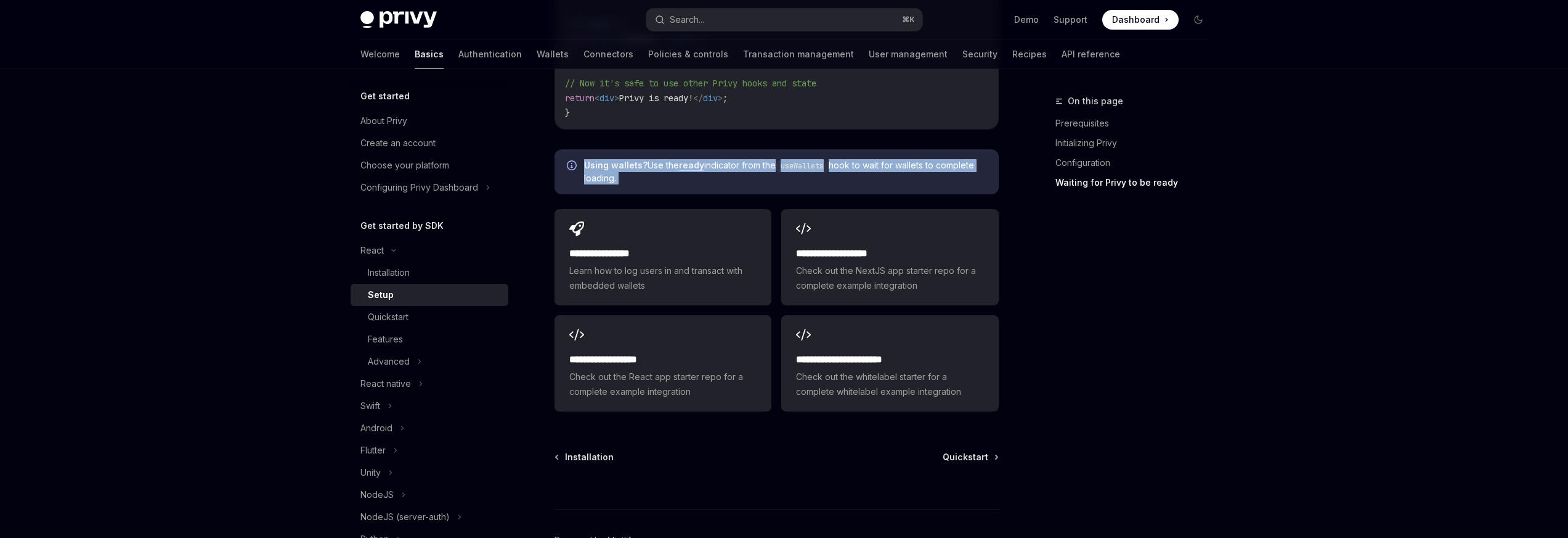
click at [838, 164] on span "Using wallets? Use the ready indicator from the useWallets hook to wait for wal…" at bounding box center [786, 172] width 403 height 25
click at [852, 163] on span "Using wallets? Use the ready indicator from the useWallets hook to wait for wal…" at bounding box center [786, 172] width 403 height 25
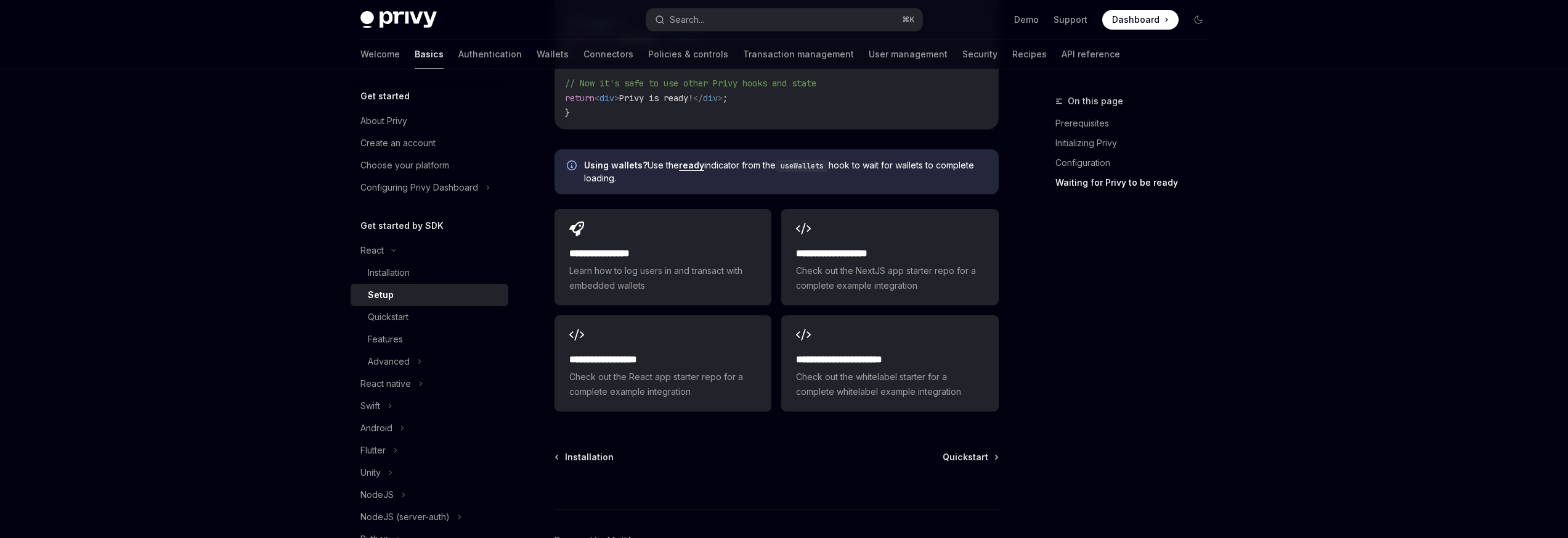
click at [825, 164] on code "useWallets" at bounding box center [803, 166] width 53 height 12
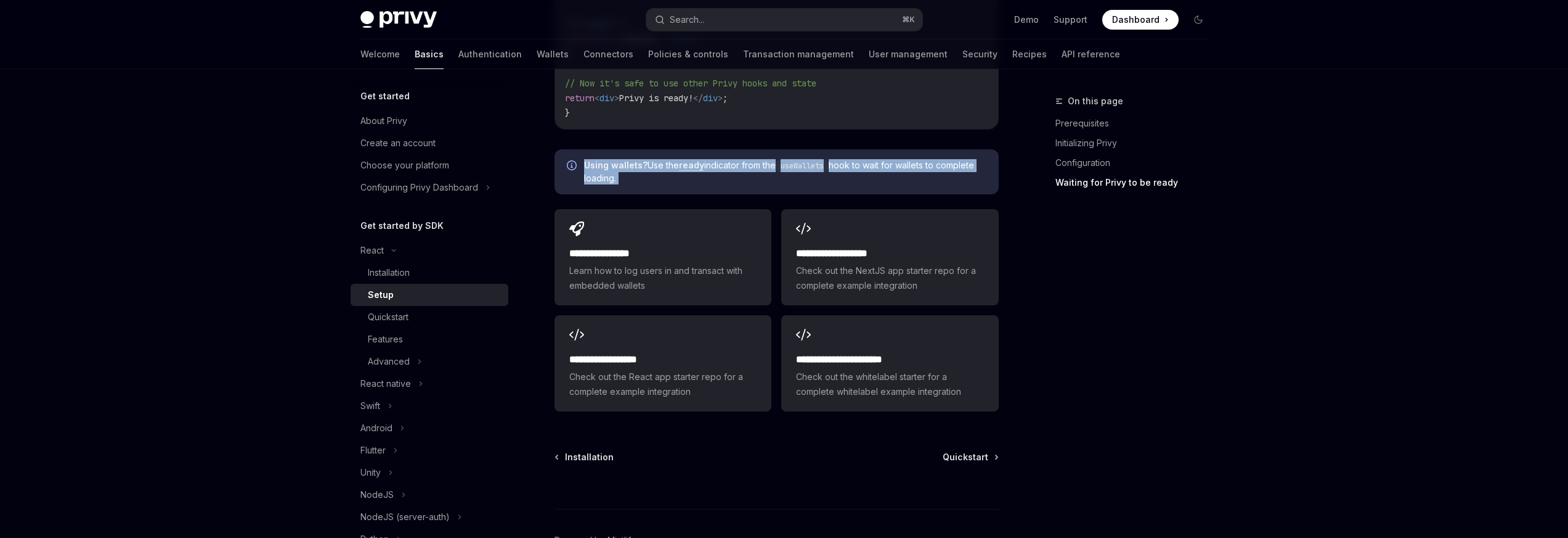
click at [825, 164] on code "useWallets" at bounding box center [803, 166] width 53 height 12
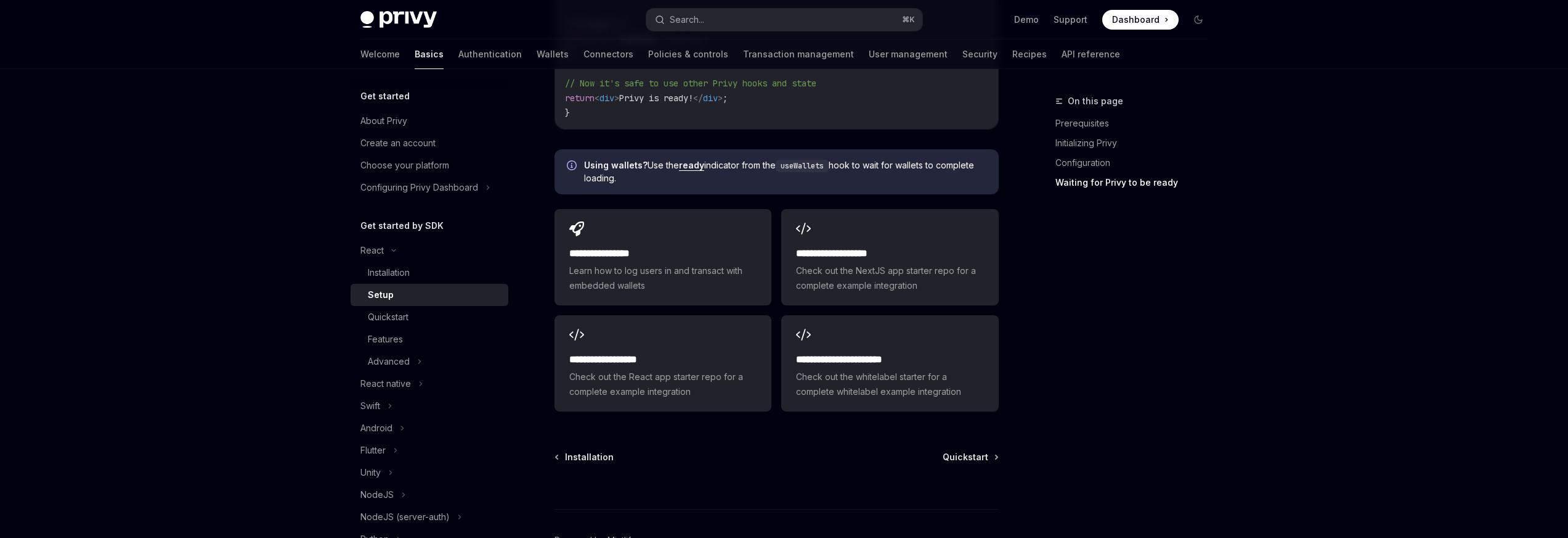
click at [843, 166] on span "Using wallets? Use the ready indicator from the useWallets hook to wait for wal…" at bounding box center [786, 172] width 403 height 25
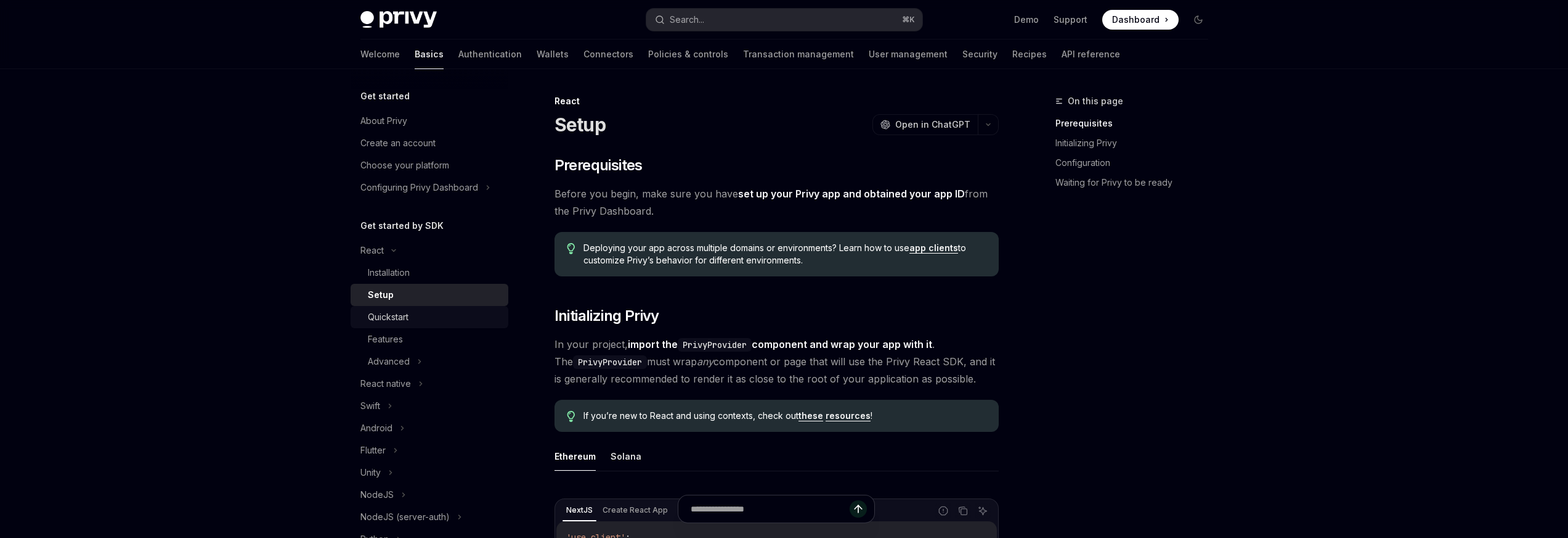
scroll to position [3, 0]
click at [421, 314] on div "Quickstart" at bounding box center [434, 314] width 133 height 15
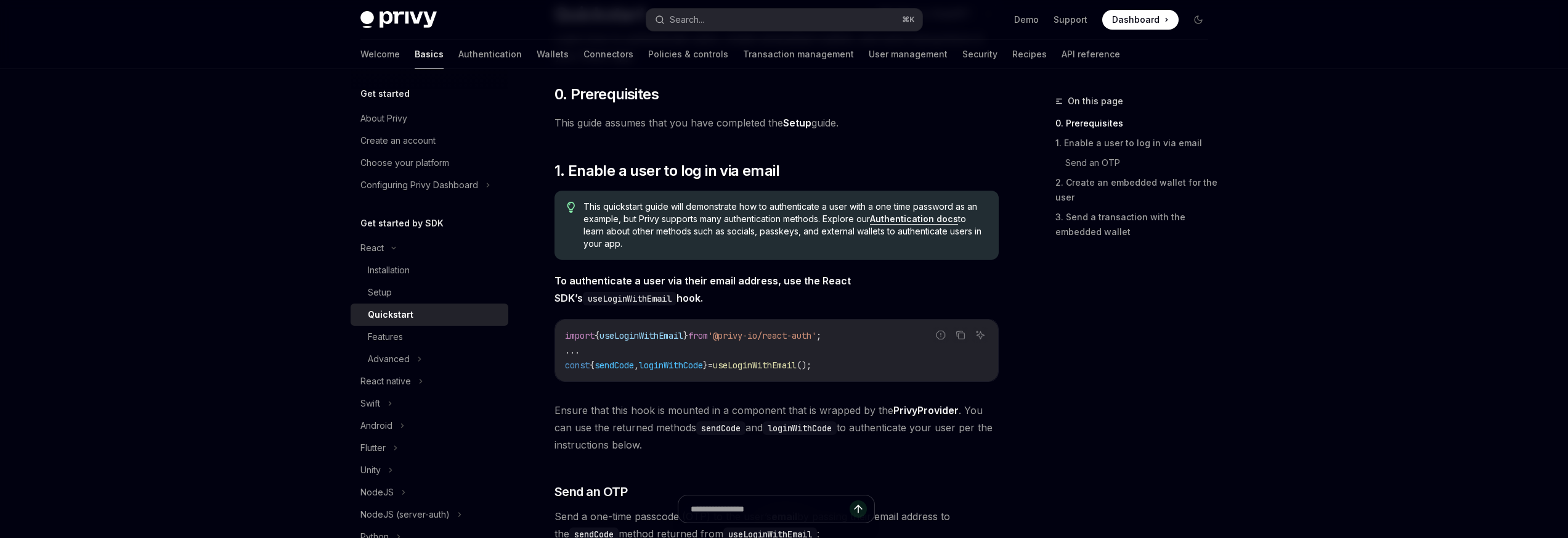
scroll to position [113, 0]
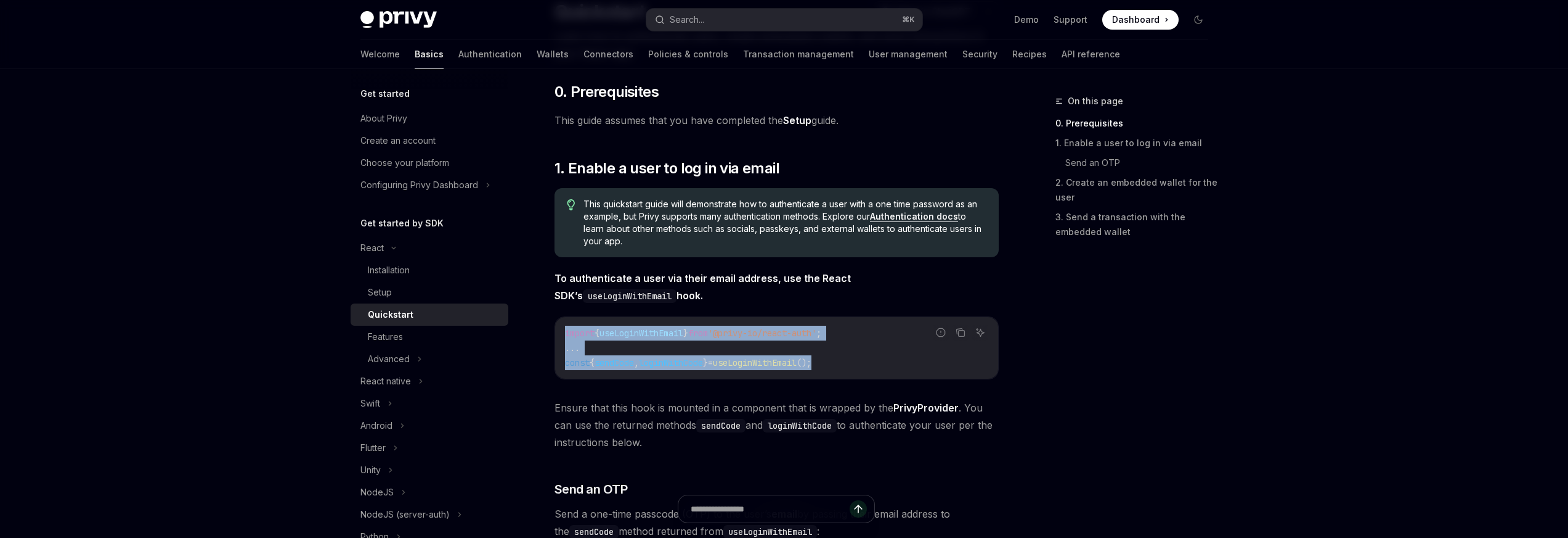
drag, startPoint x: 878, startPoint y: 362, endPoint x: 554, endPoint y: 333, distance: 325.3
click at [555, 333] on div "import { useLoginWithEmail } from '@privy-io/react-auth' ; ... const { sendCode…" at bounding box center [777, 348] width 443 height 62
drag, startPoint x: 566, startPoint y: 331, endPoint x: 879, endPoint y: 370, distance: 315.4
click at [879, 370] on div "import { useLoginWithEmail } from '@privy-io/react-auth' ; ... const { sendCode…" at bounding box center [777, 348] width 443 height 62
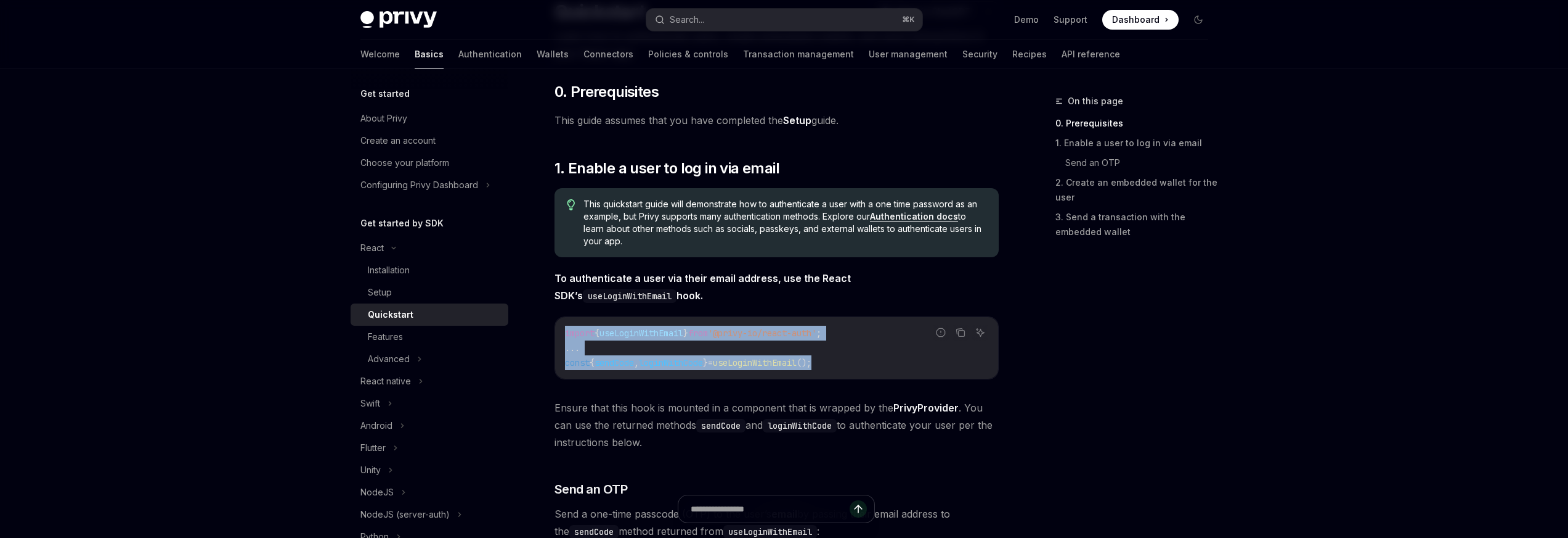
click at [879, 370] on div "import { useLoginWithEmail } from '@privy-io/react-auth' ; ... const { sendCode…" at bounding box center [777, 348] width 443 height 62
drag, startPoint x: 893, startPoint y: 368, endPoint x: 610, endPoint y: 334, distance: 285.0
click at [610, 334] on code "import { useLoginWithEmail } from '@privy-io/react-auth' ; ... const { sendCode…" at bounding box center [777, 348] width 423 height 44
click at [812, 359] on span "();" at bounding box center [804, 363] width 15 height 11
drag, startPoint x: 894, startPoint y: 368, endPoint x: 584, endPoint y: 321, distance: 313.5
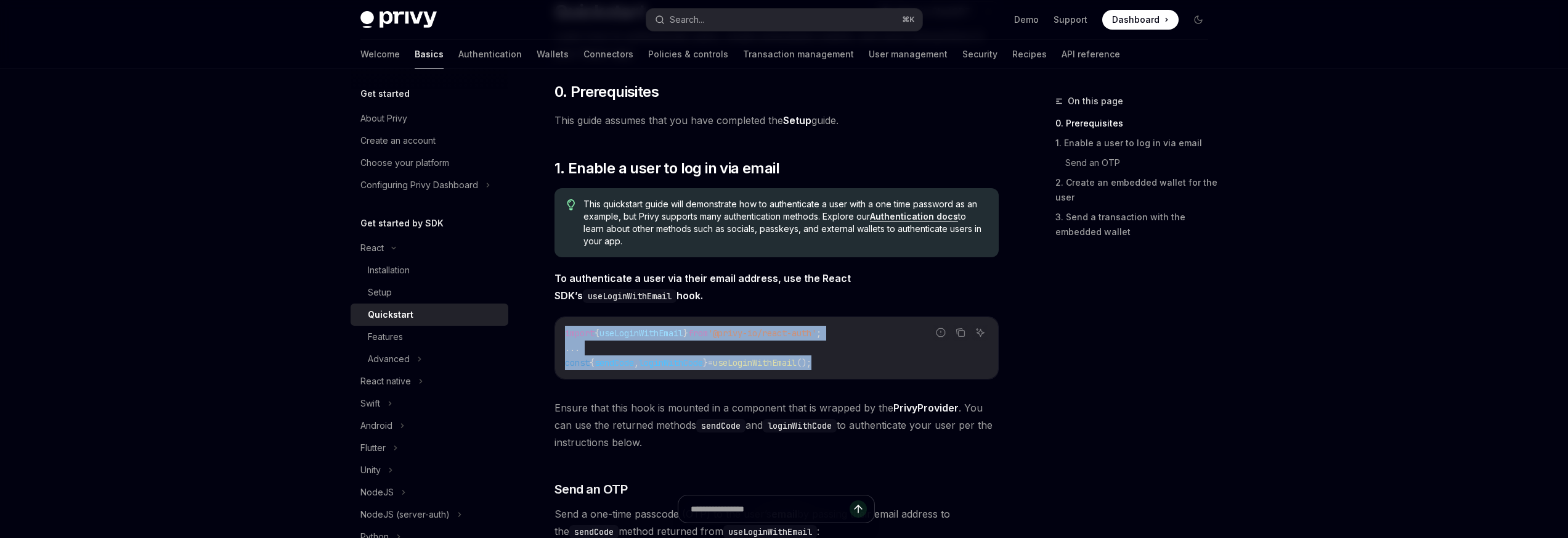
click at [584, 321] on div "import { useLoginWithEmail } from '@privy-io/react-auth' ; ... const { sendCode…" at bounding box center [777, 348] width 443 height 62
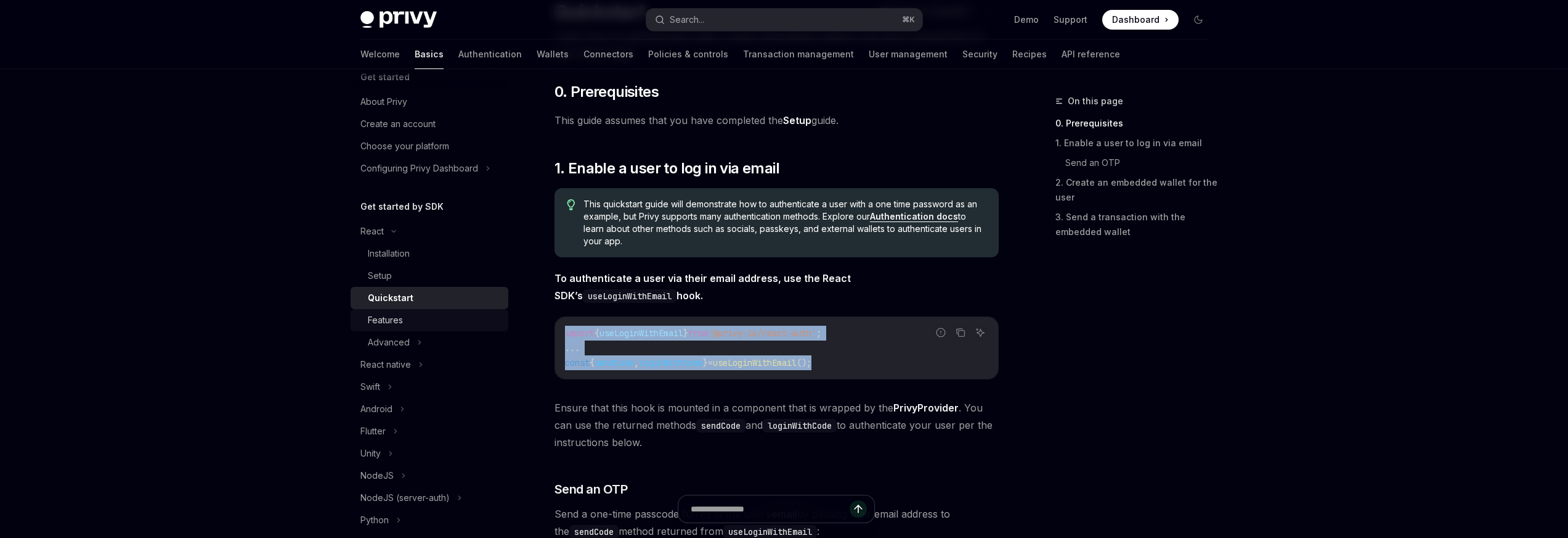
scroll to position [21, 0]
click at [410, 325] on link "Features" at bounding box center [429, 318] width 158 height 22
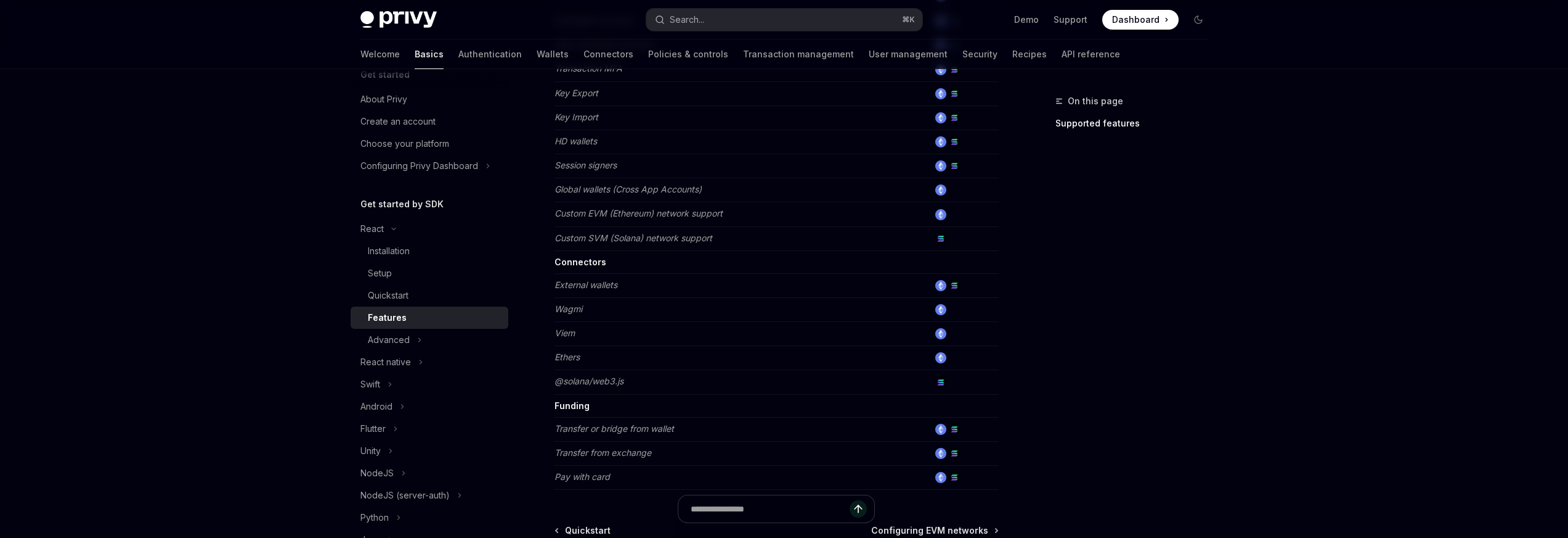
scroll to position [639, 0]
click at [575, 381] on em "@solana/web3.js" at bounding box center [589, 381] width 69 height 10
click at [1182, 388] on div "On this page Supported features" at bounding box center [1125, 315] width 188 height 444
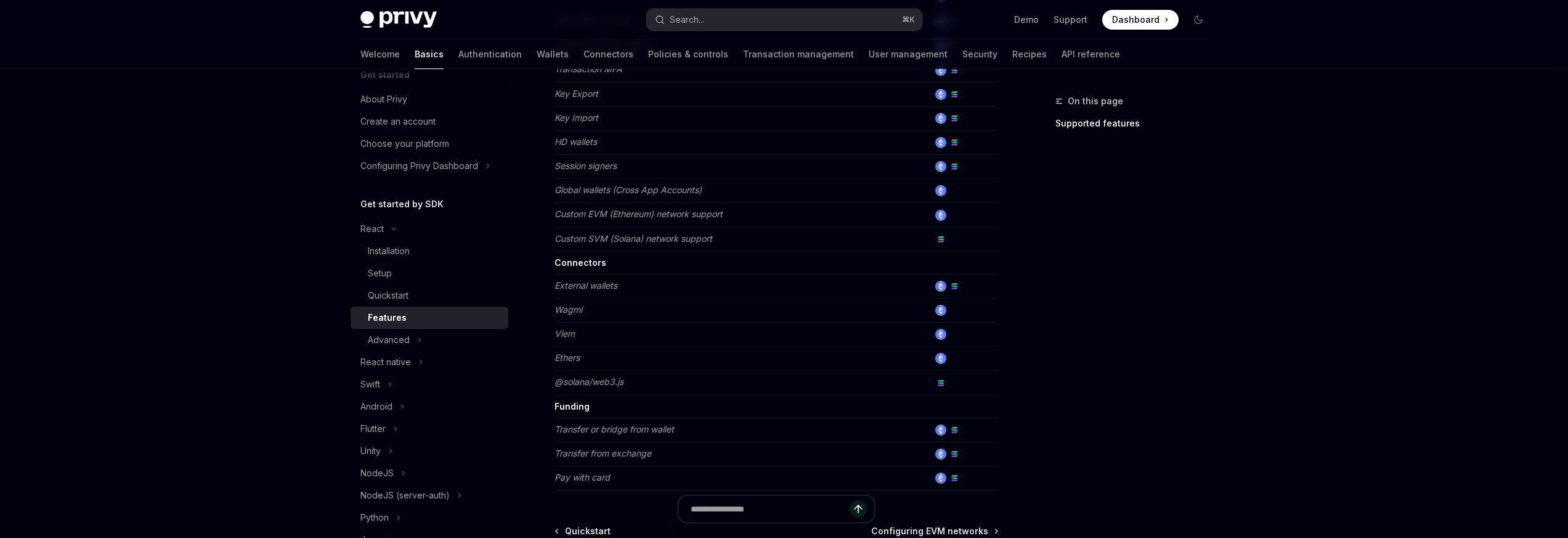
scroll to position [19, 0]
click at [407, 307] on link "Quickstart" at bounding box center [429, 298] width 158 height 22
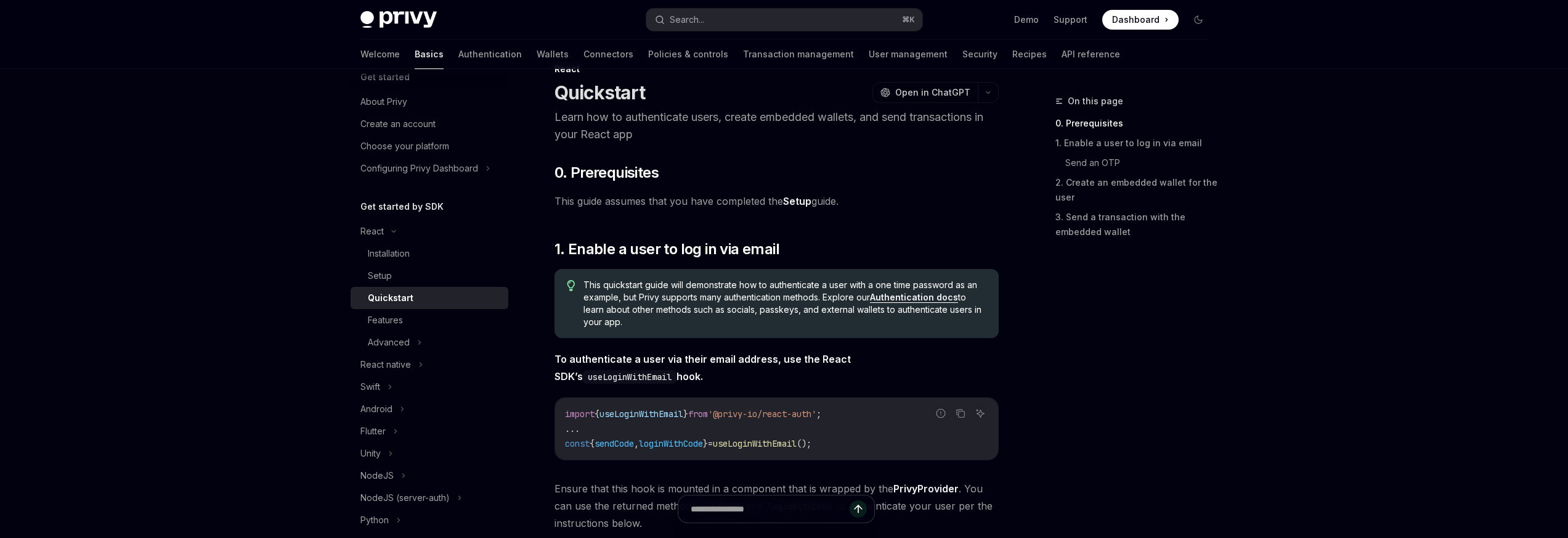
scroll to position [124, 0]
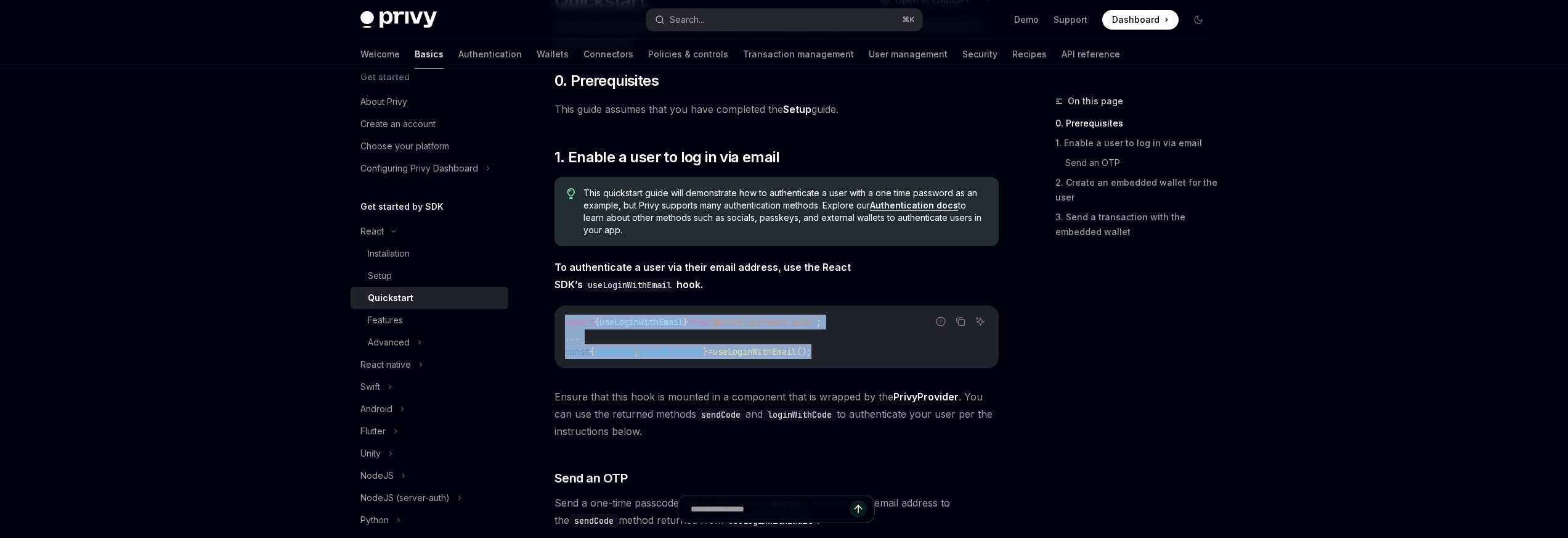
drag, startPoint x: 877, startPoint y: 361, endPoint x: 574, endPoint y: 311, distance: 307.1
click at [574, 311] on div "Report incorrect code Copy Ask AI import { useLoginWithEmail } from '@privy-io/…" at bounding box center [777, 337] width 444 height 63
click at [401, 261] on link "Installation" at bounding box center [429, 253] width 158 height 22
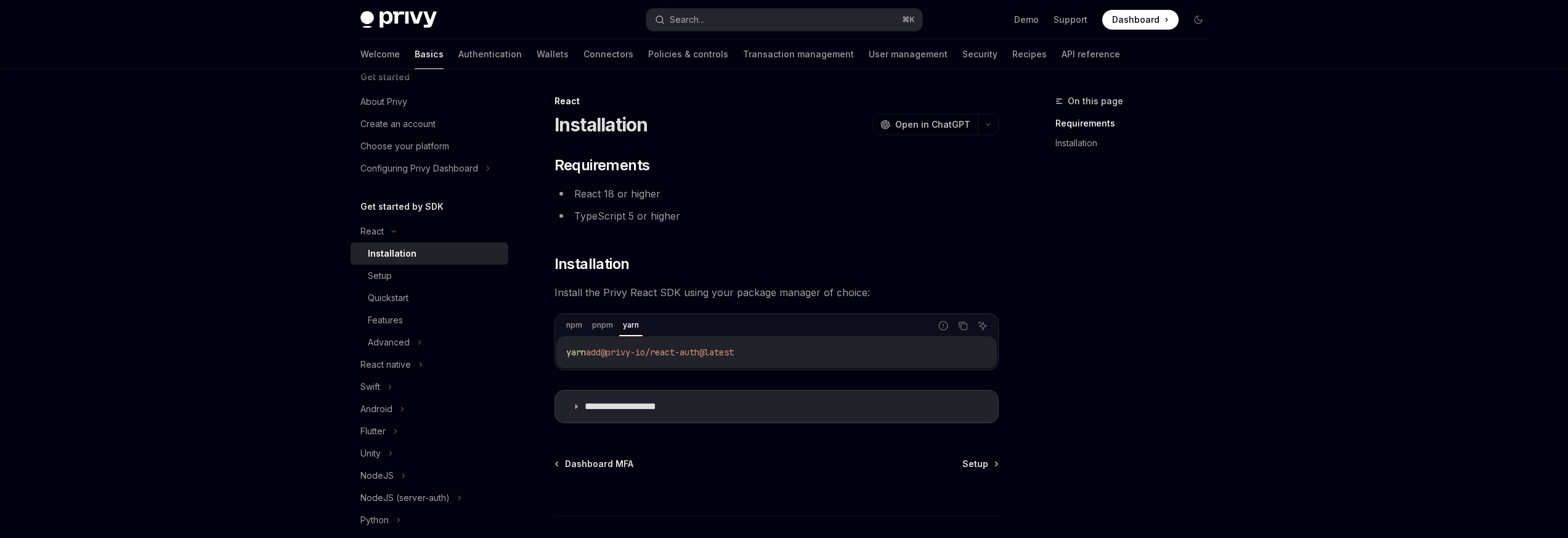
drag, startPoint x: 840, startPoint y: 352, endPoint x: 557, endPoint y: 347, distance: 283.0
click at [556, 350] on div "yarn add @privy-io/react-auth@latest" at bounding box center [777, 352] width 441 height 32
click at [423, 279] on div "Setup" at bounding box center [434, 275] width 133 height 15
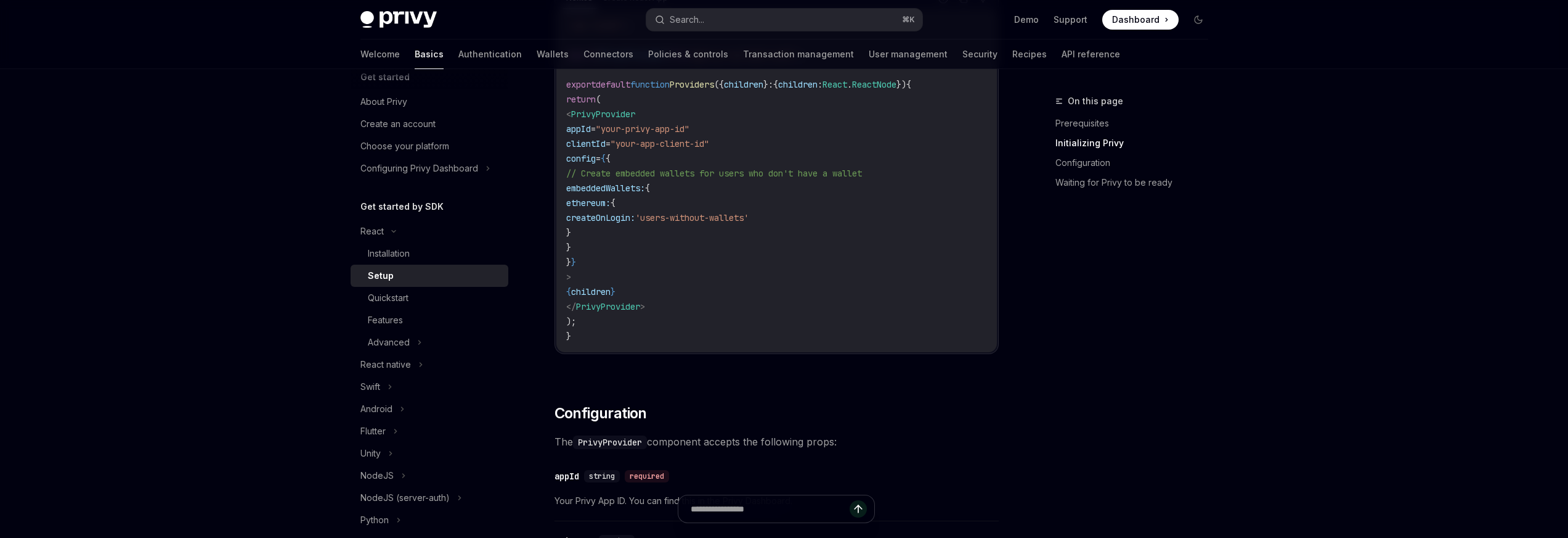
scroll to position [515, 0]
drag, startPoint x: 666, startPoint y: 298, endPoint x: 508, endPoint y: 173, distance: 201.5
click at [787, 293] on code "'use client' ; import { PrivyProvider } from '@privy-io/react-auth' ; export de…" at bounding box center [777, 178] width 421 height 326
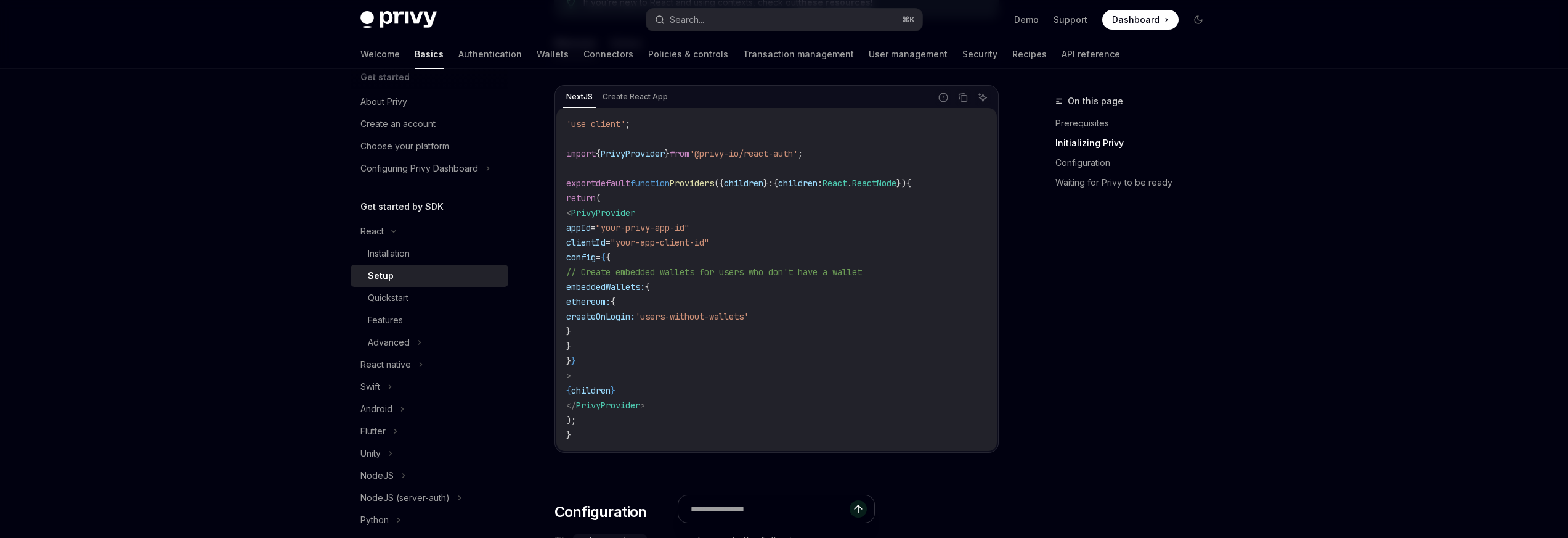
scroll to position [411, 0]
drag, startPoint x: 602, startPoint y: 231, endPoint x: 736, endPoint y: 405, distance: 219.6
click at [736, 404] on code "'use client' ; import { PrivyProvider } from '@privy-io/react-auth' ; export de…" at bounding box center [777, 281] width 421 height 326
click at [736, 405] on code "'use client' ; import { PrivyProvider } from '@privy-io/react-auth' ; export de…" at bounding box center [777, 281] width 421 height 326
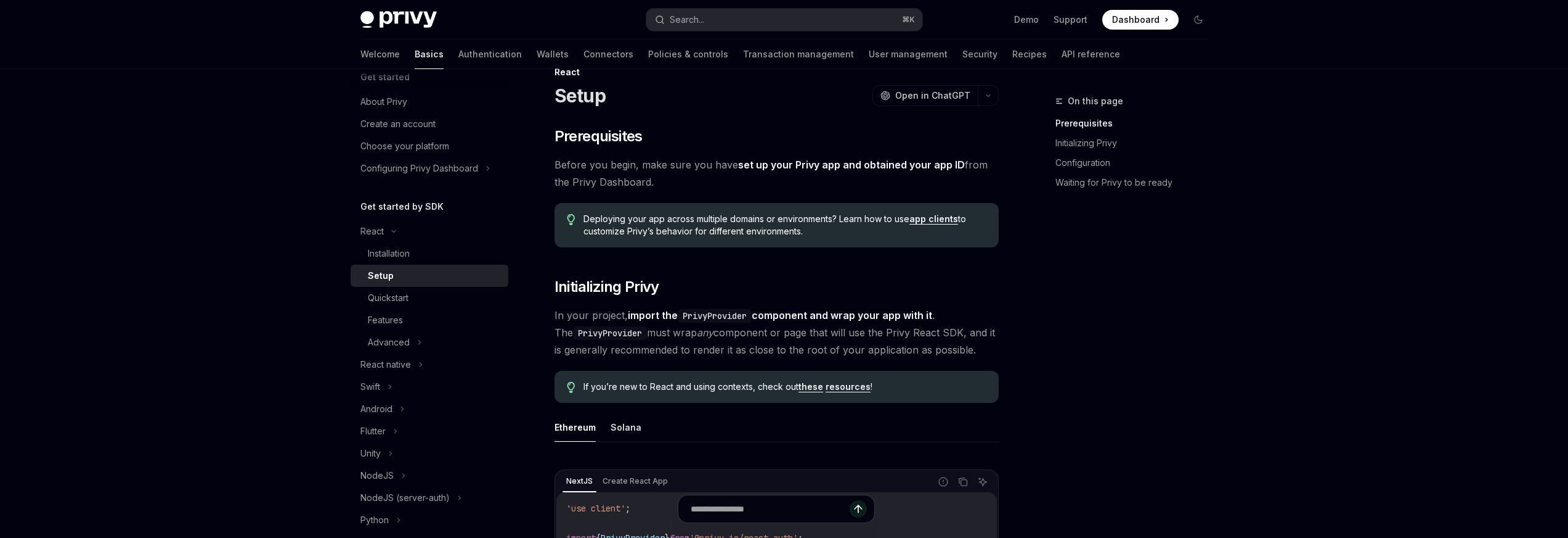
scroll to position [0, 0]
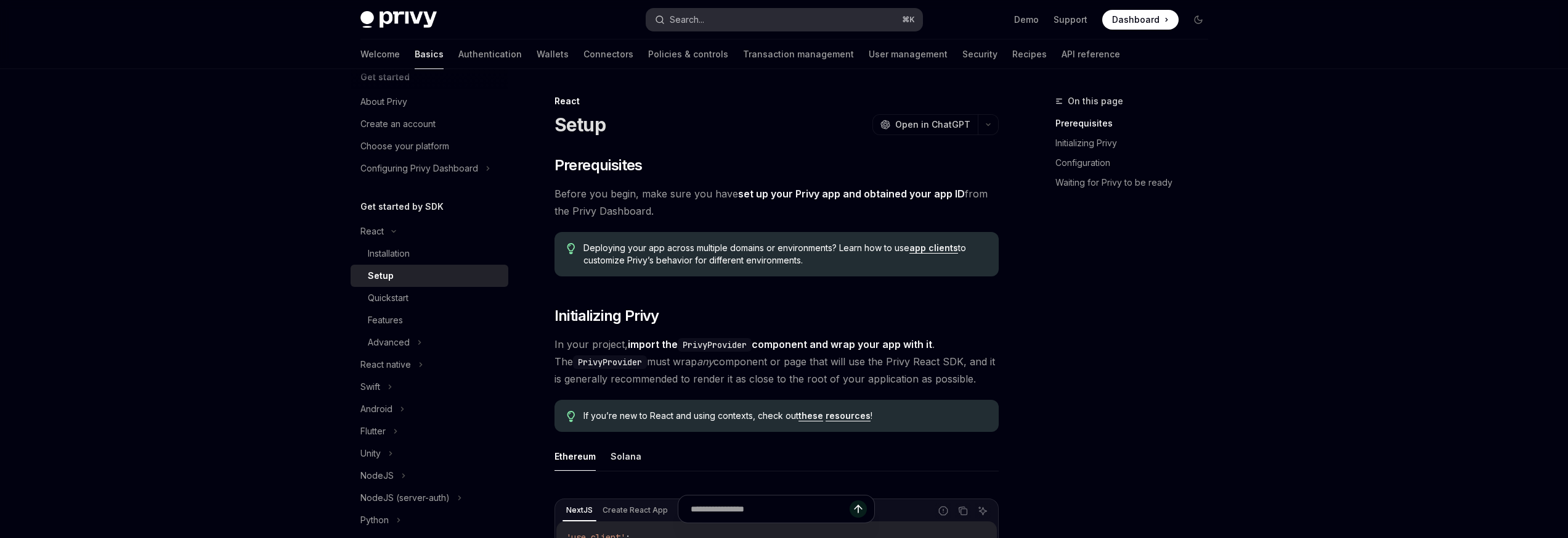
click at [769, 12] on button "Search... ⌘ K" at bounding box center [784, 19] width 276 height 22
click at [1066, 21] on link "Support" at bounding box center [1071, 19] width 34 height 12
click at [708, 20] on button "Search... ⌘ K" at bounding box center [784, 19] width 276 height 22
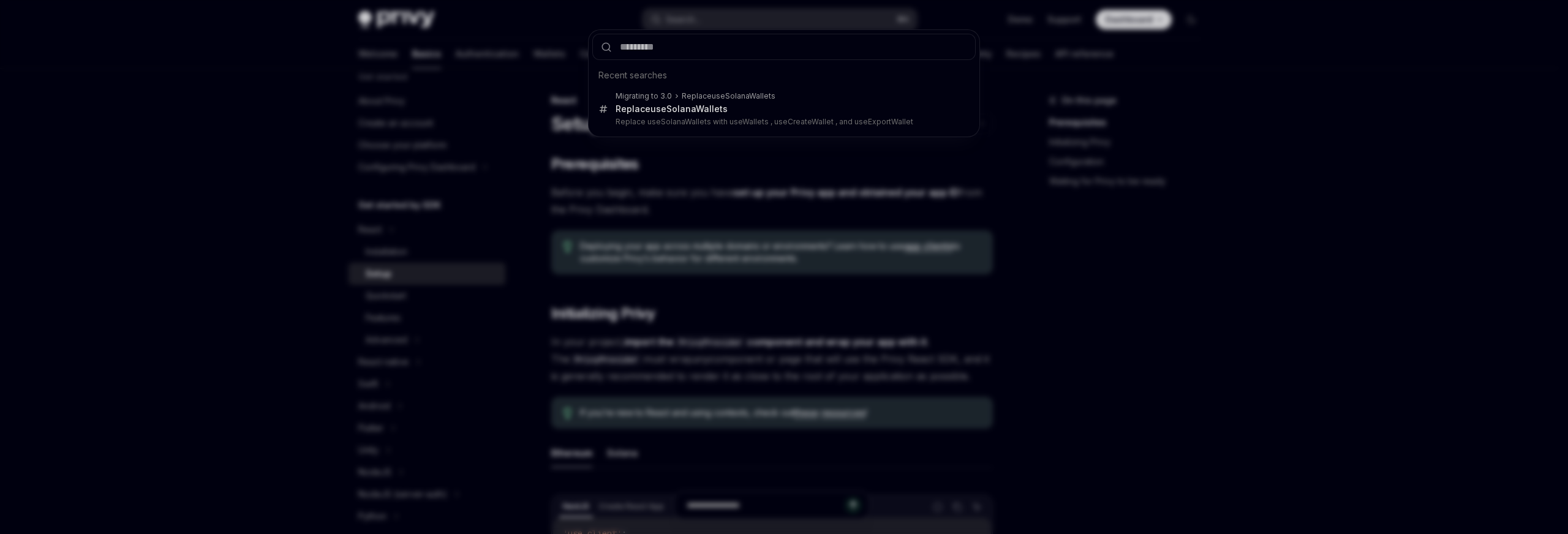
click at [197, 84] on div "Recent searches Migrating to 3.0 Replace useSolanaWall ets Replace useSolanaWal…" at bounding box center [784, 267] width 1568 height 534
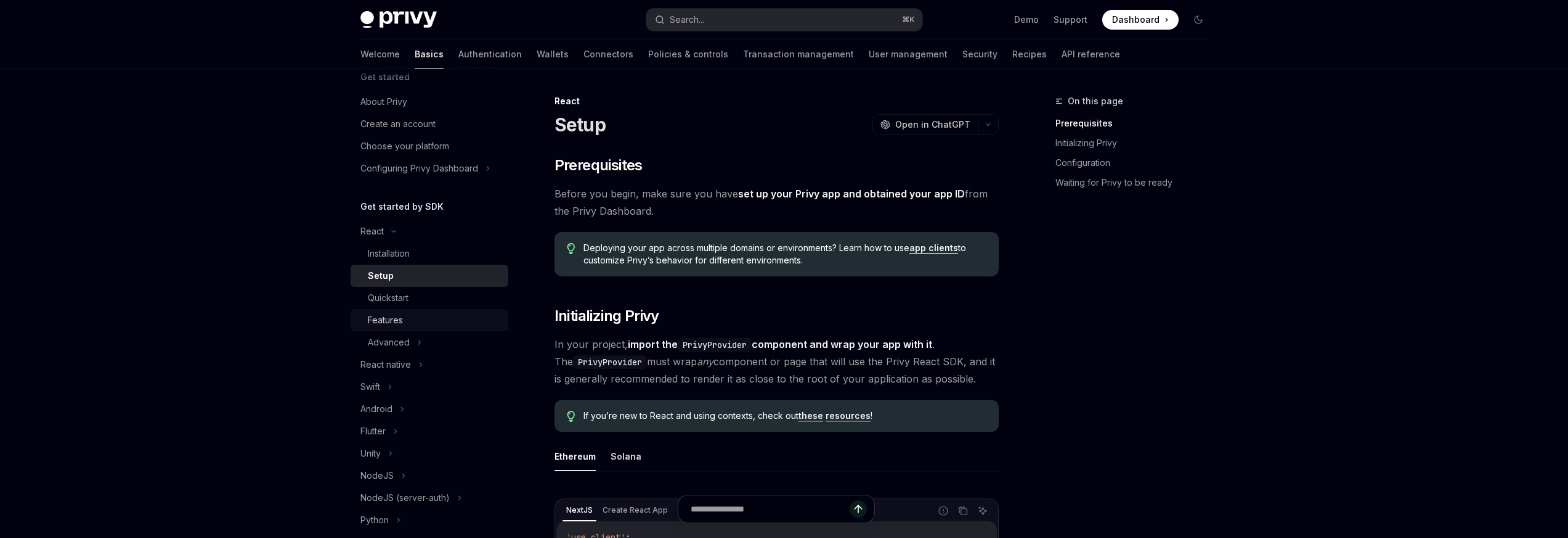
drag, startPoint x: 419, startPoint y: 324, endPoint x: 416, endPoint y: 320, distance: 5.0
click at [419, 324] on div "Features" at bounding box center [434, 320] width 133 height 15
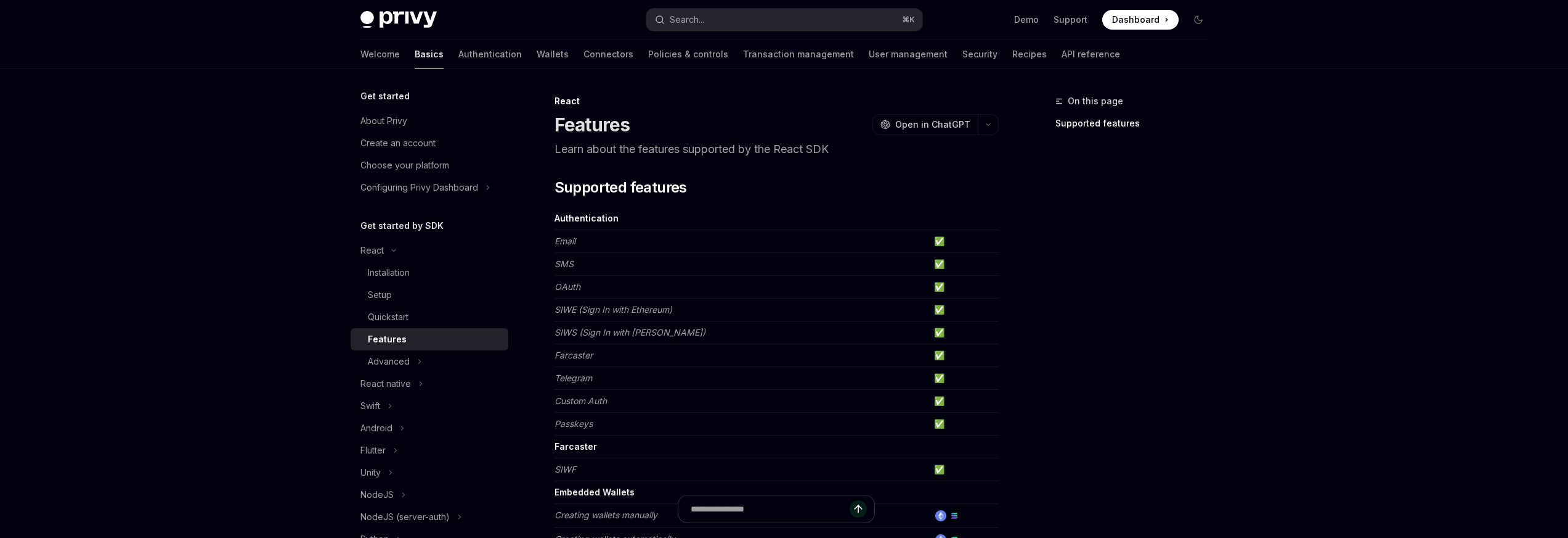
click at [412, 19] on img at bounding box center [399, 19] width 77 height 18
type textarea "*"
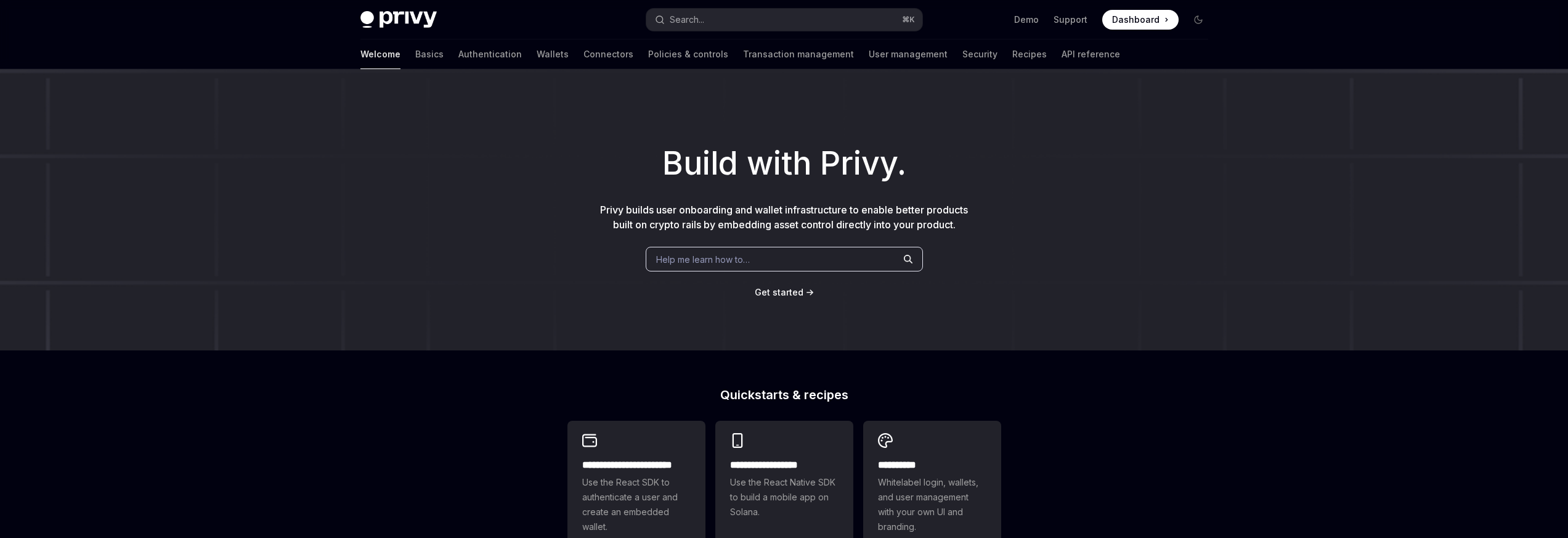
click at [740, 253] on span "Help me learn how to…" at bounding box center [703, 259] width 93 height 13
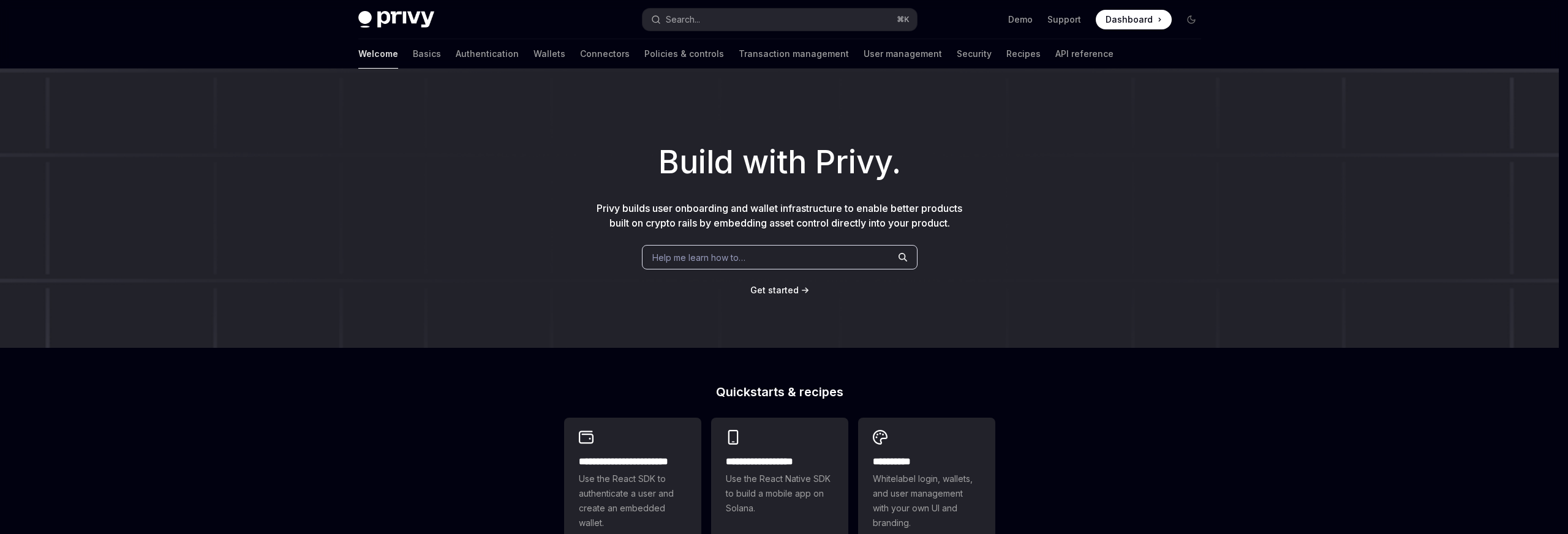
click at [734, 251] on div "Recent searches Migrating to 3.0 Replace useSolanaWall ets Replace useSolanaWal…" at bounding box center [784, 267] width 1568 height 534
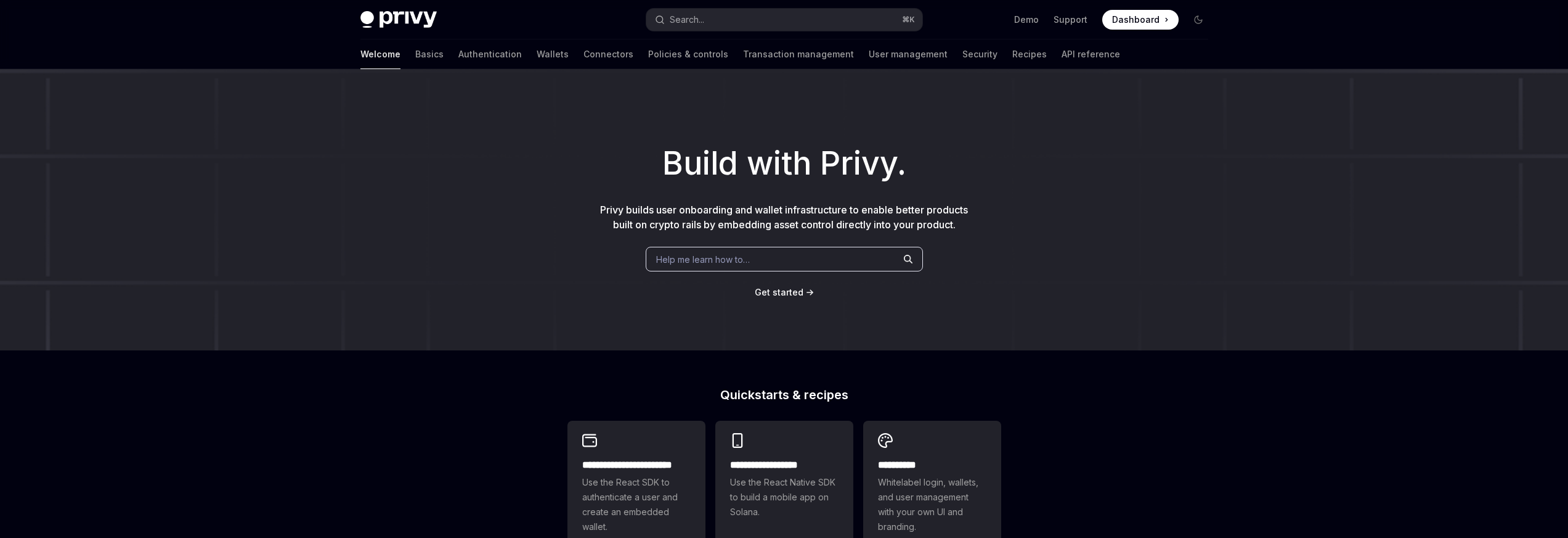
click at [730, 259] on span "Help me learn how to…" at bounding box center [703, 259] width 93 height 13
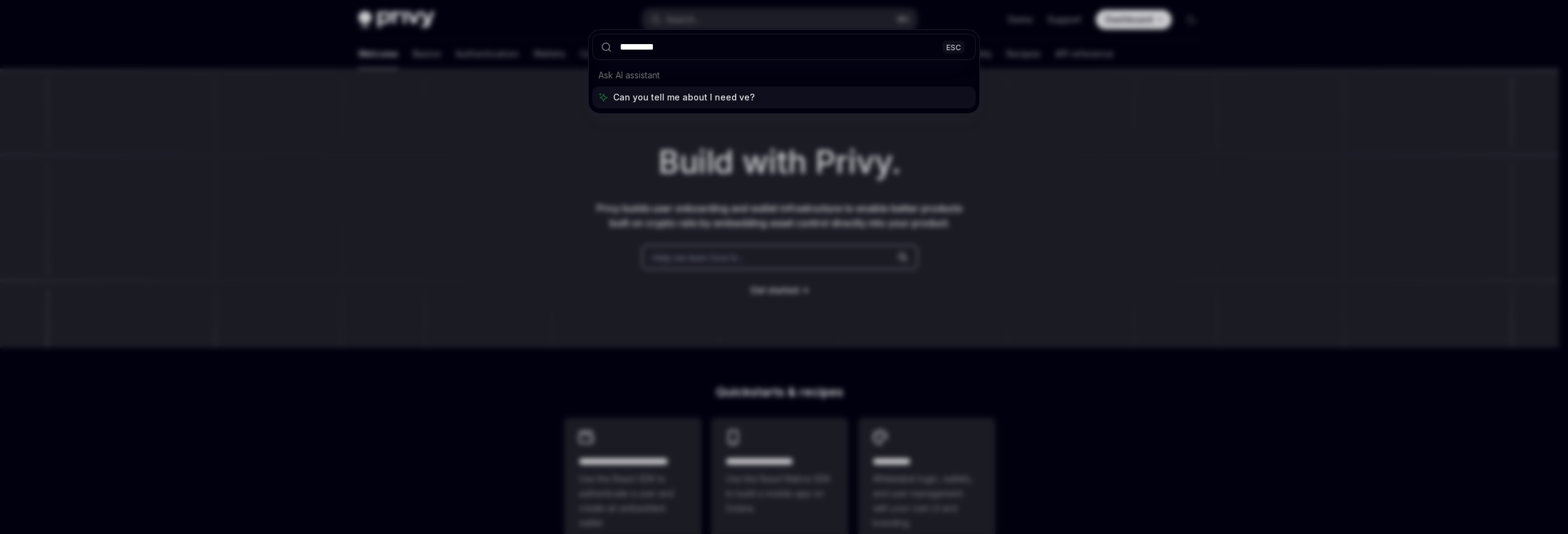
type input "**********"
